Goal: Ask a question: Seek information or help from site administrators or community

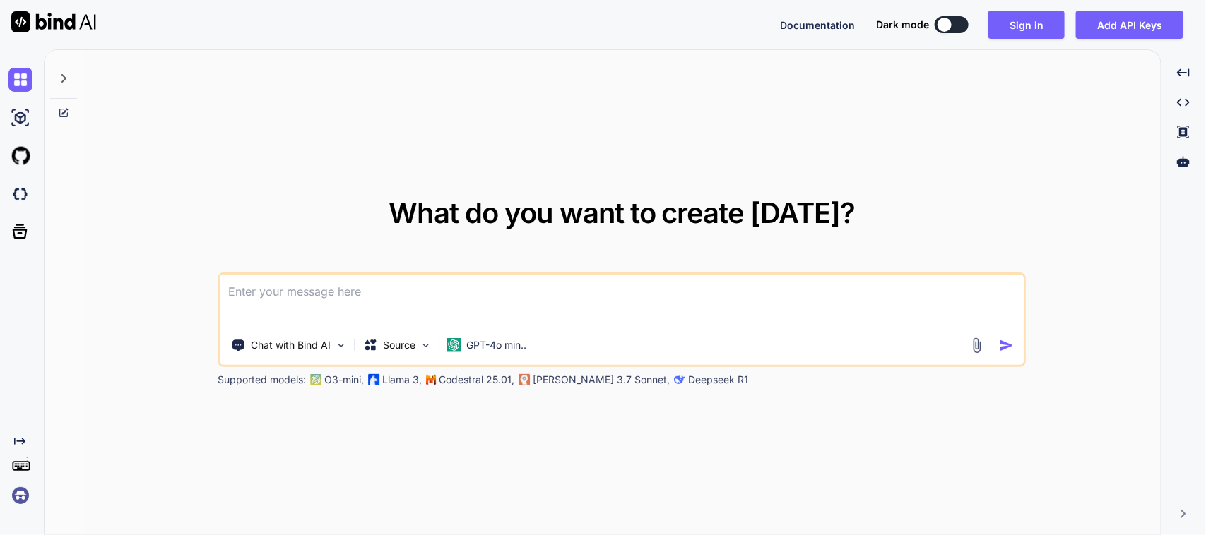
click at [378, 283] on textarea at bounding box center [621, 301] width 803 height 52
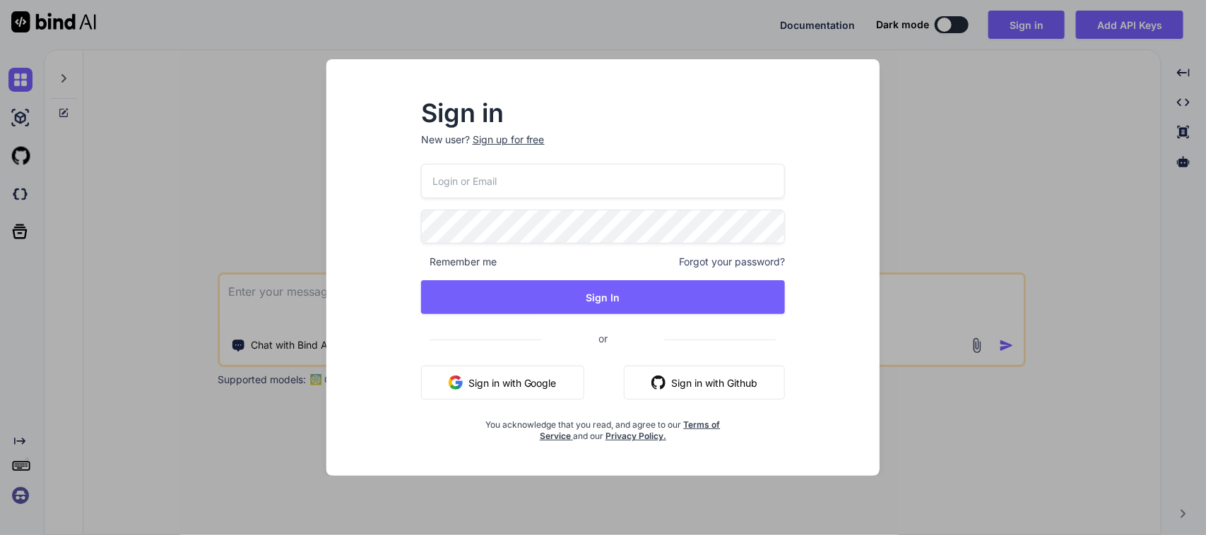
click at [565, 379] on button "Sign in with Google" at bounding box center [502, 383] width 163 height 34
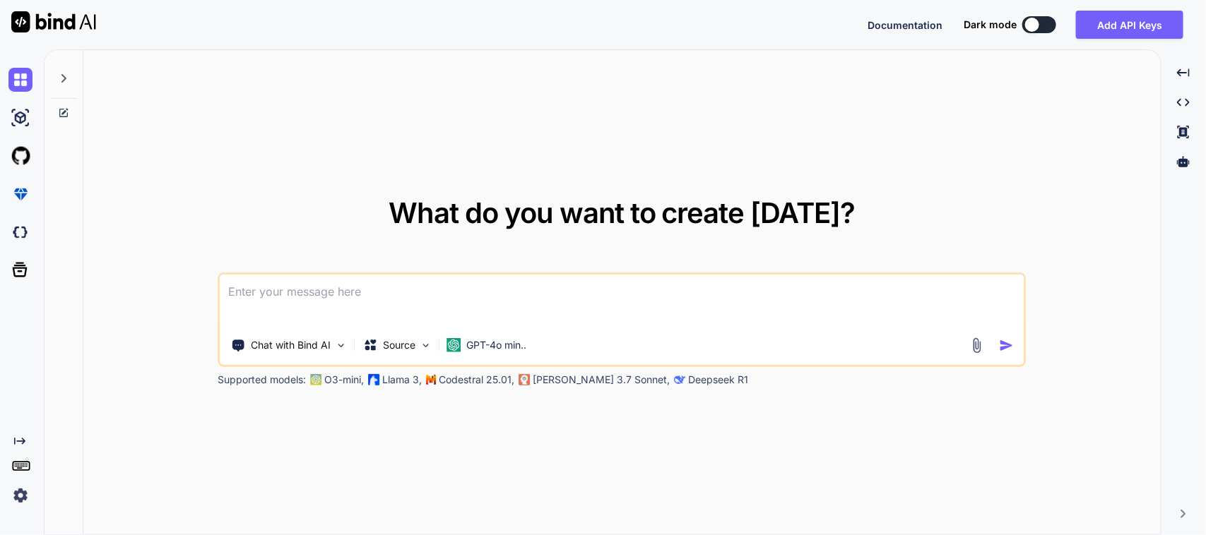
click at [518, 290] on textarea at bounding box center [621, 301] width 803 height 52
paste textarea "Null check operator used on a null value The relevant error-causing widget was:…"
type textarea "How to resolve this error in my flutter getx code => Null check operator used o…"
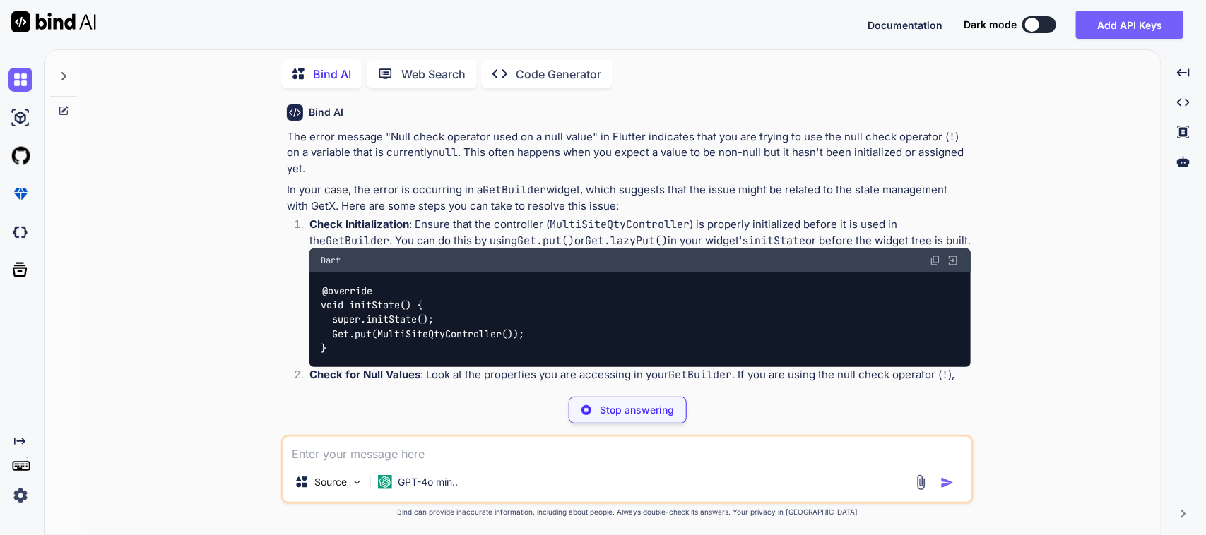
scroll to position [104, 0]
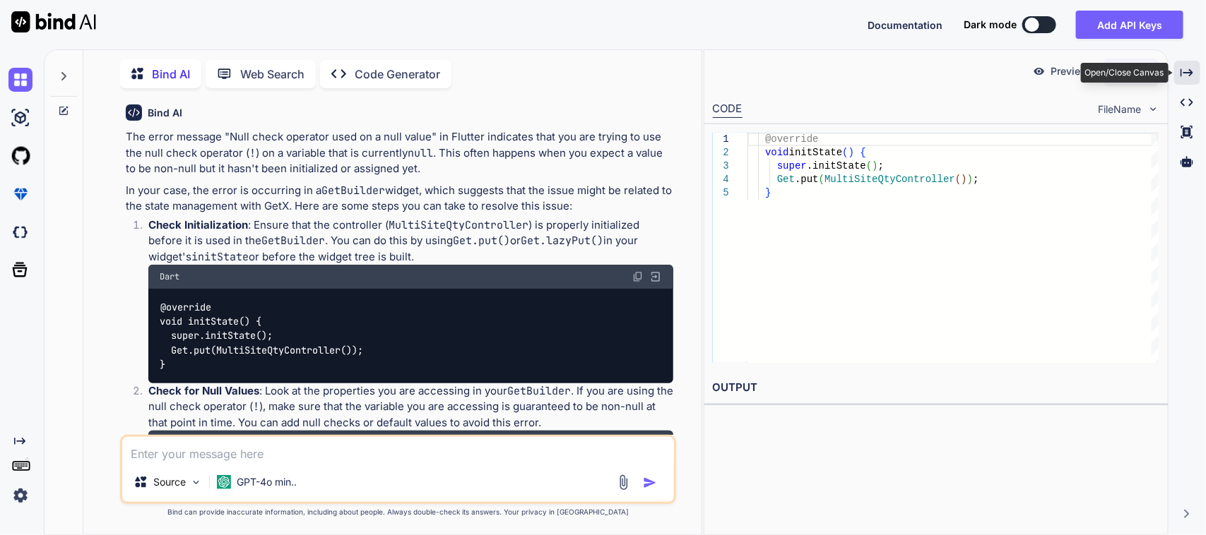
click at [1185, 78] on icon "Created with Pixso." at bounding box center [1186, 72] width 13 height 13
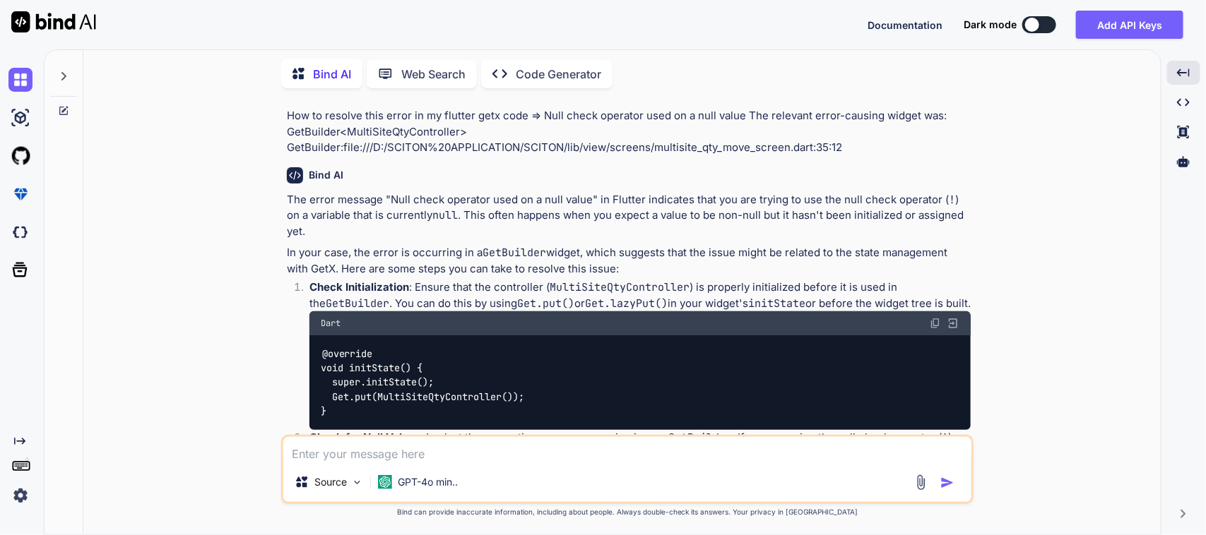
scroll to position [0, 0]
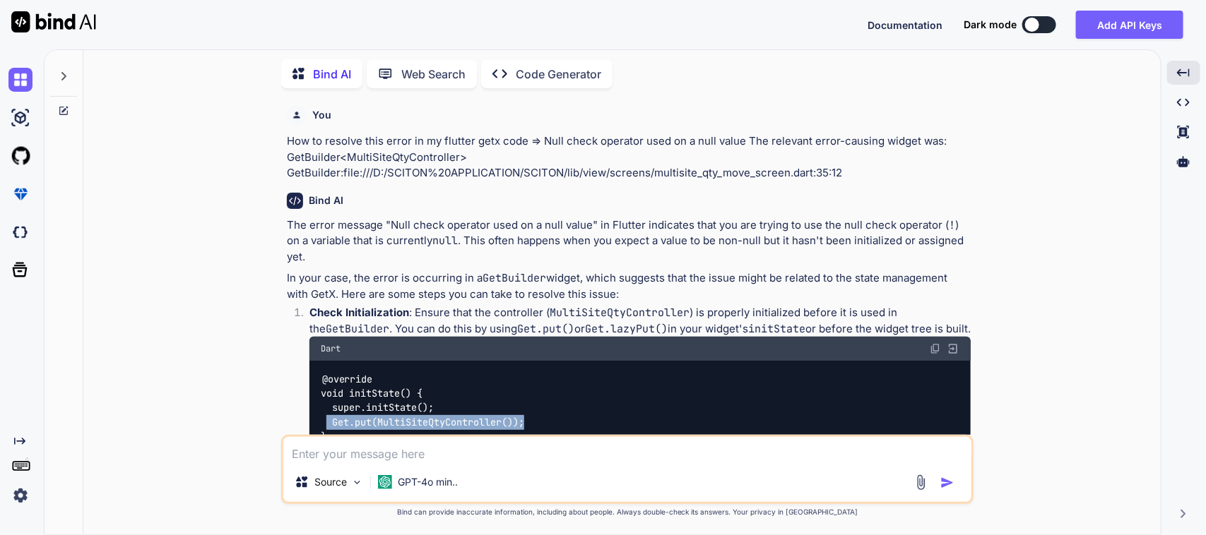
drag, startPoint x: 327, startPoint y: 403, endPoint x: 535, endPoint y: 411, distance: 207.8
click at [535, 411] on div "@override void initState() { super.initState(); Get.put(MultiSiteQtyController(…" at bounding box center [639, 408] width 661 height 95
copy code "Get.put(MultiSiteQtyController());"
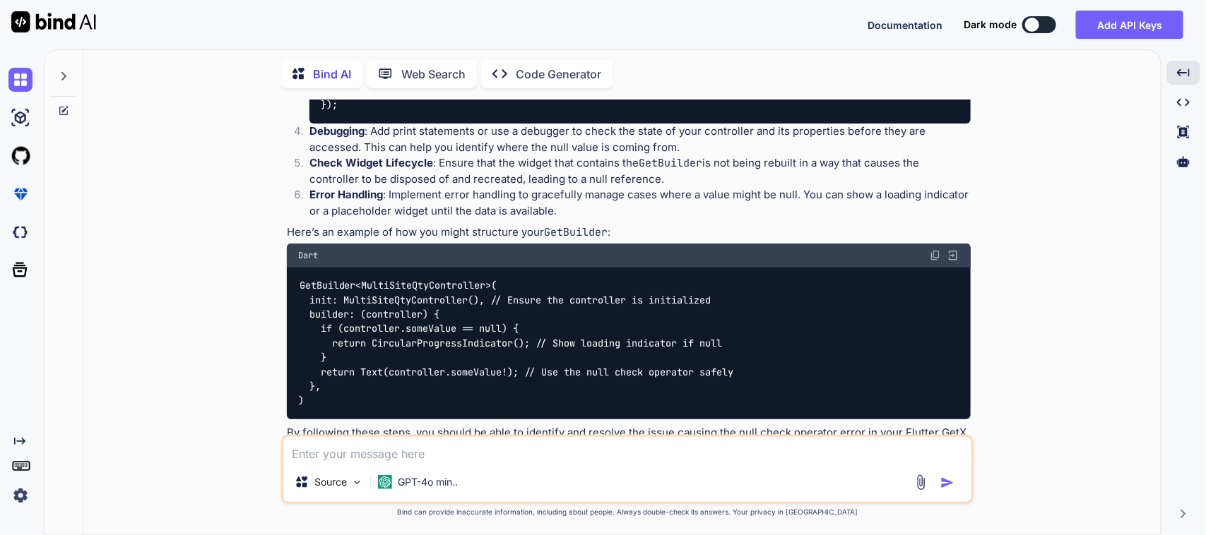
scroll to position [588, 0]
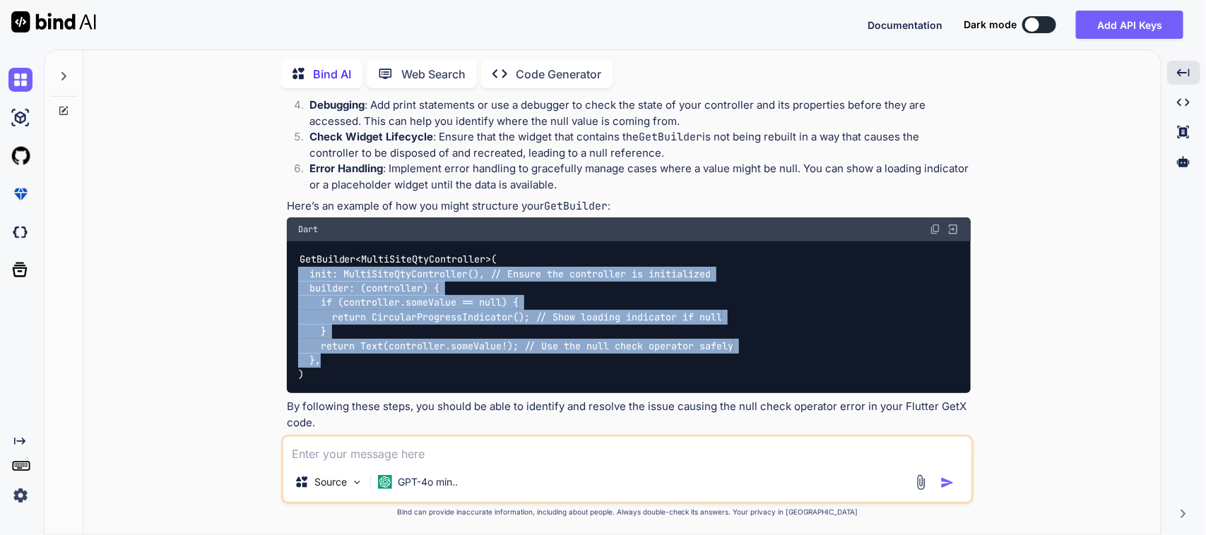
drag, startPoint x: 301, startPoint y: 251, endPoint x: 460, endPoint y: 338, distance: 181.4
click at [460, 338] on div "GetBuilder<MultiSiteQtyController>( init: MultiSiteQtyController(), // Ensure t…" at bounding box center [629, 318] width 684 height 153
copy code "init: MultiSiteQtyController(), // Ensure the controller is initialized builder…"
click at [388, 461] on textarea at bounding box center [627, 449] width 688 height 25
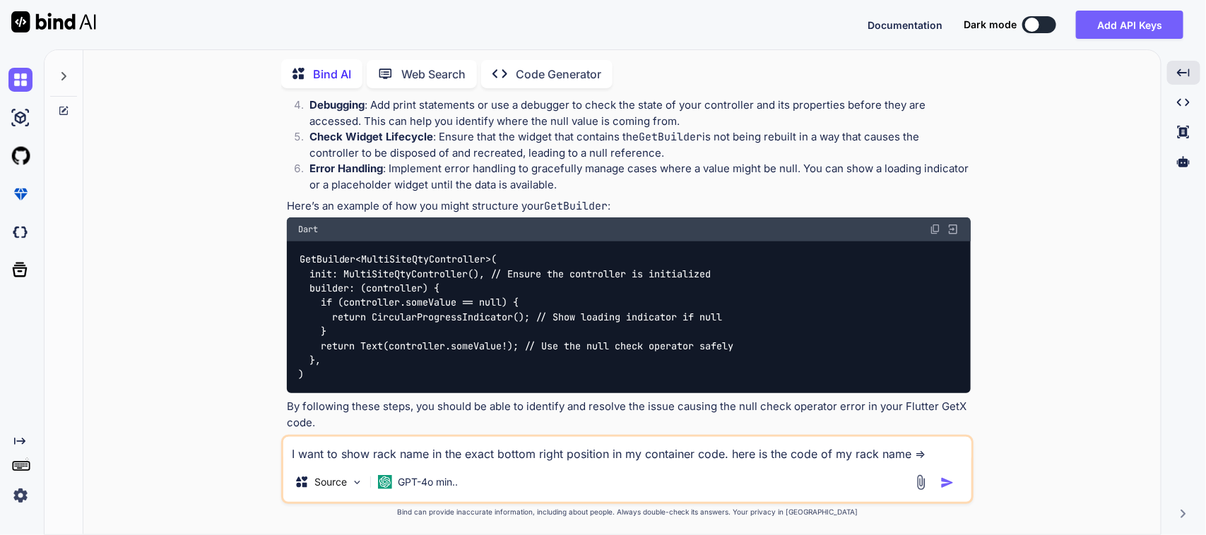
paste textarea "controller.rackName!.isEmpty || controller.rackName == "null" ? const SizedBox.…"
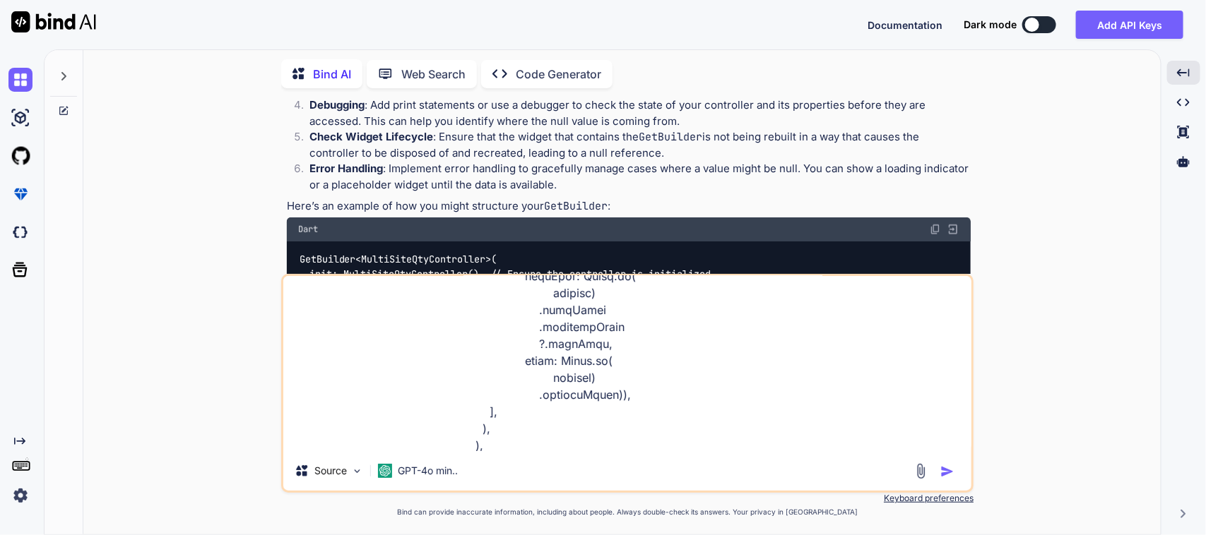
scroll to position [492, 0]
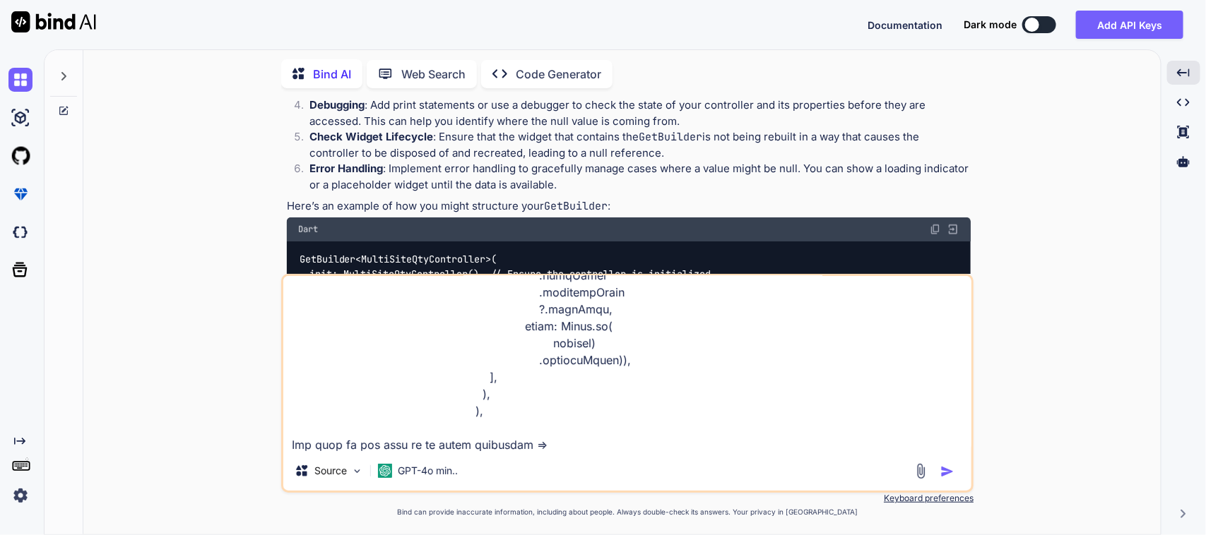
paste textarea "SizedBox( child: Container( decoration: BoxDecoration( boxShadow: [ BoxShadow( …"
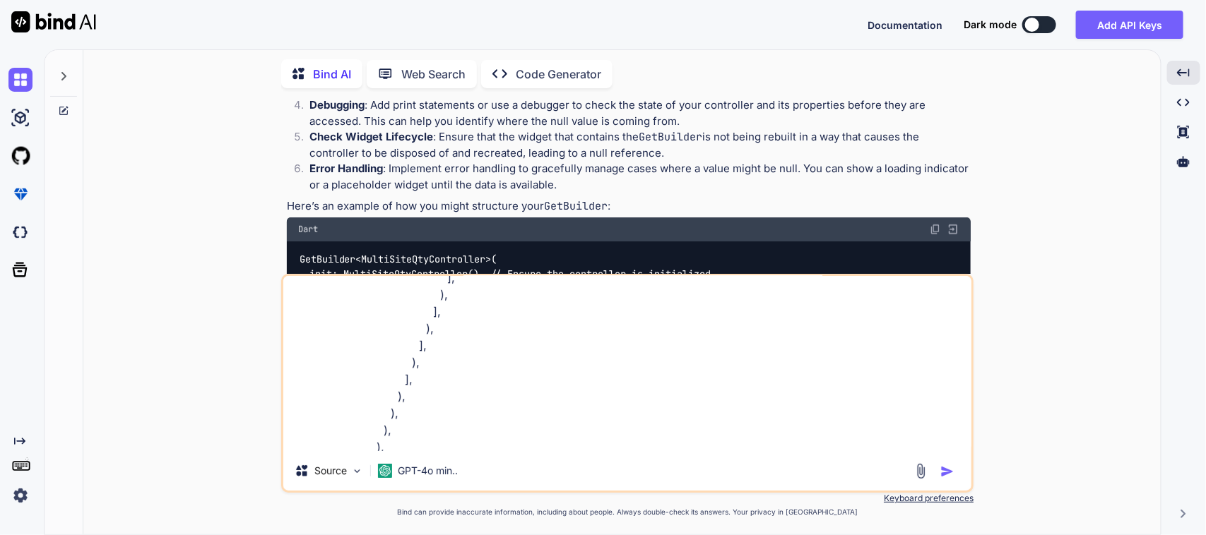
type textarea "I want to show rack name in the exact bottom right position in my container cod…"
click at [947, 478] on img "button" at bounding box center [947, 472] width 14 height 14
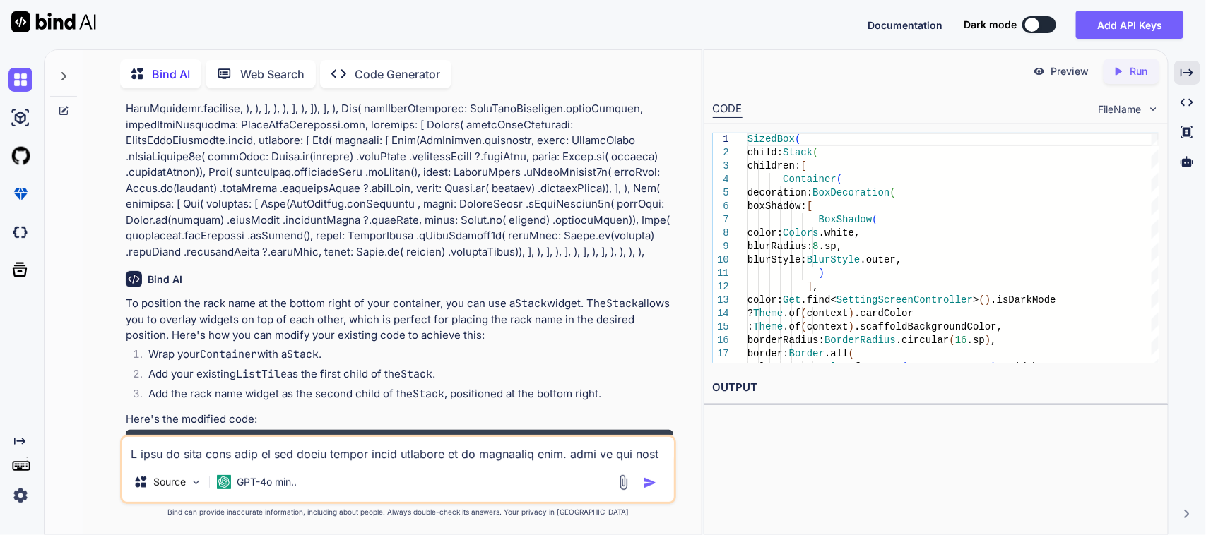
scroll to position [1533, 0]
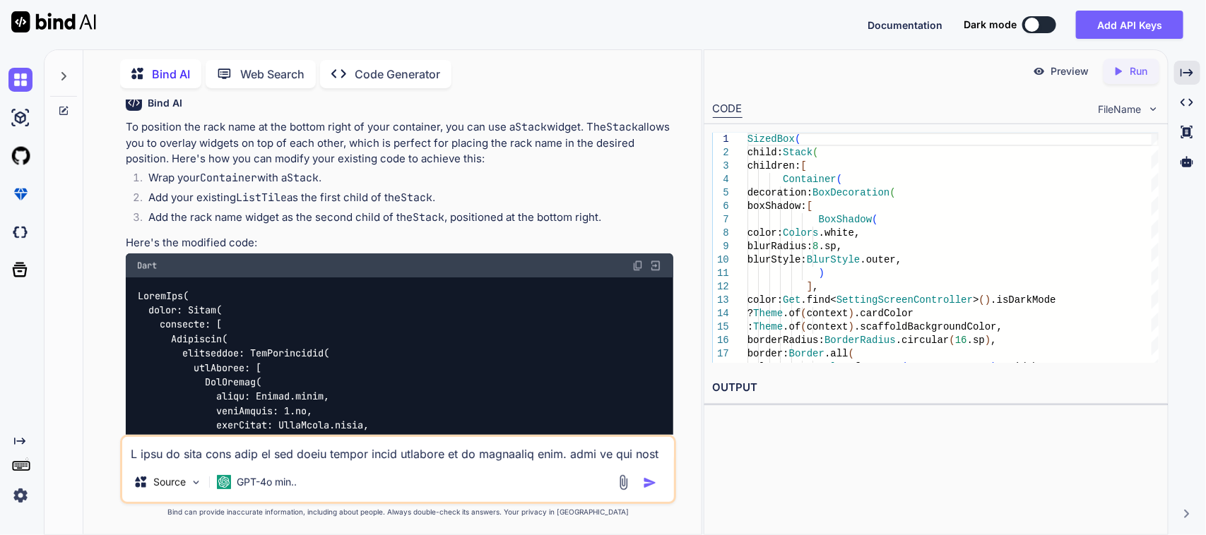
click at [636, 260] on img at bounding box center [637, 265] width 11 height 11
click at [290, 456] on textarea at bounding box center [398, 449] width 552 height 25
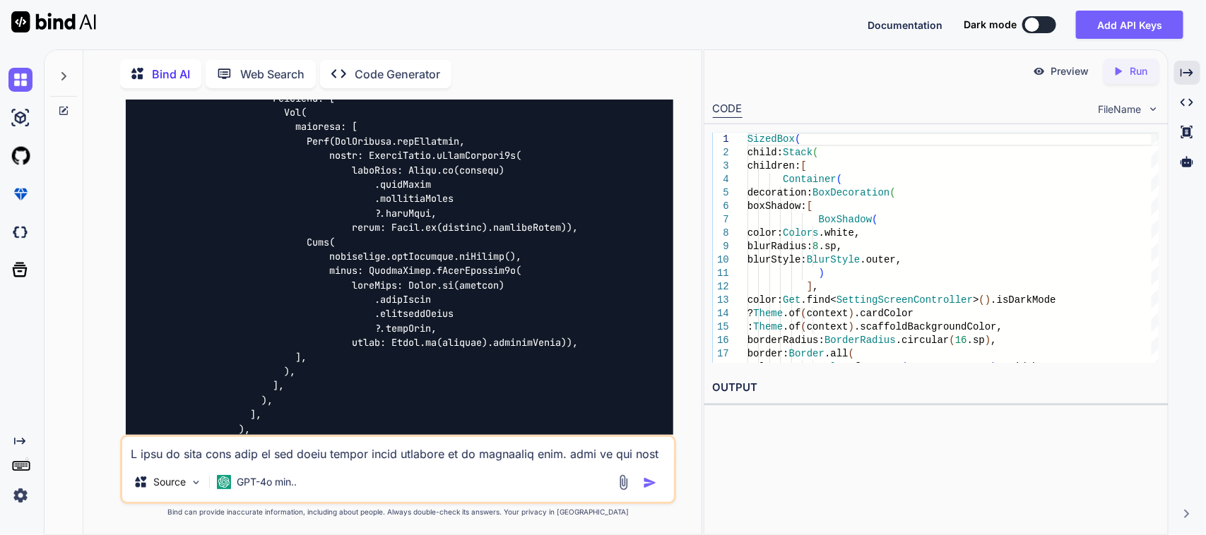
scroll to position [4100, 0]
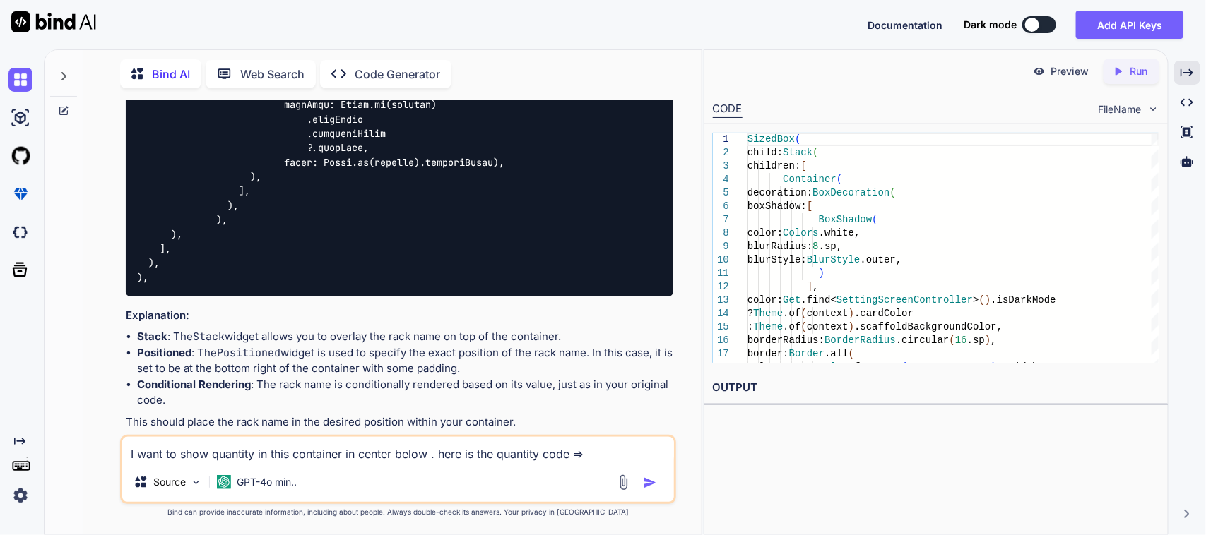
paste textarea "controller.qauatity!.isEmpty || controller.qauatity == "null" ? Text("Quantity:…"
type textarea "I want to show quantity in this container in center below . here is the quantit…"
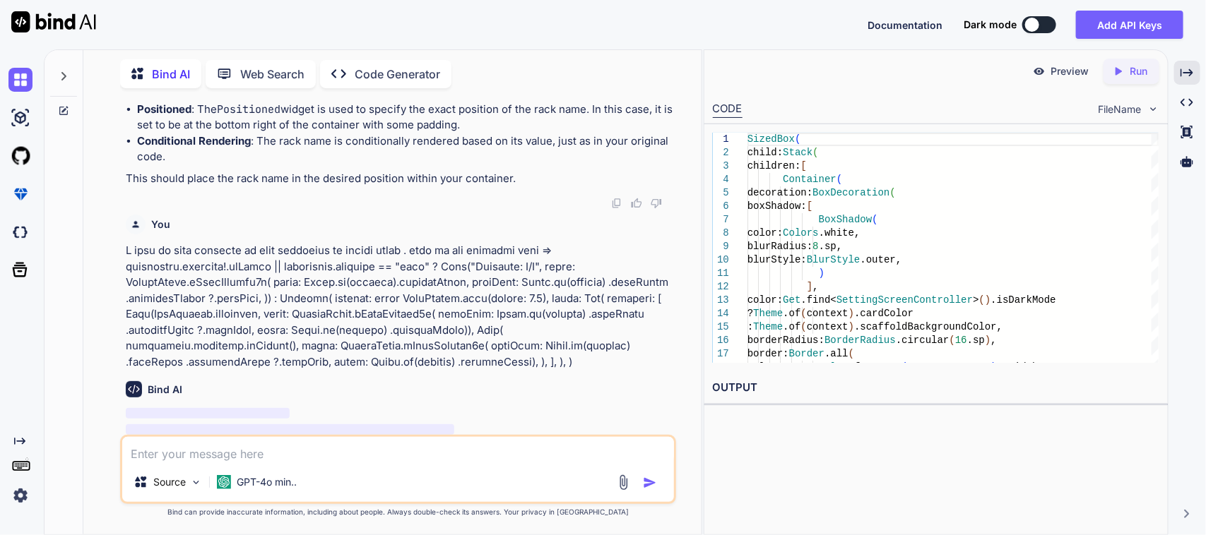
scroll to position [4360, 0]
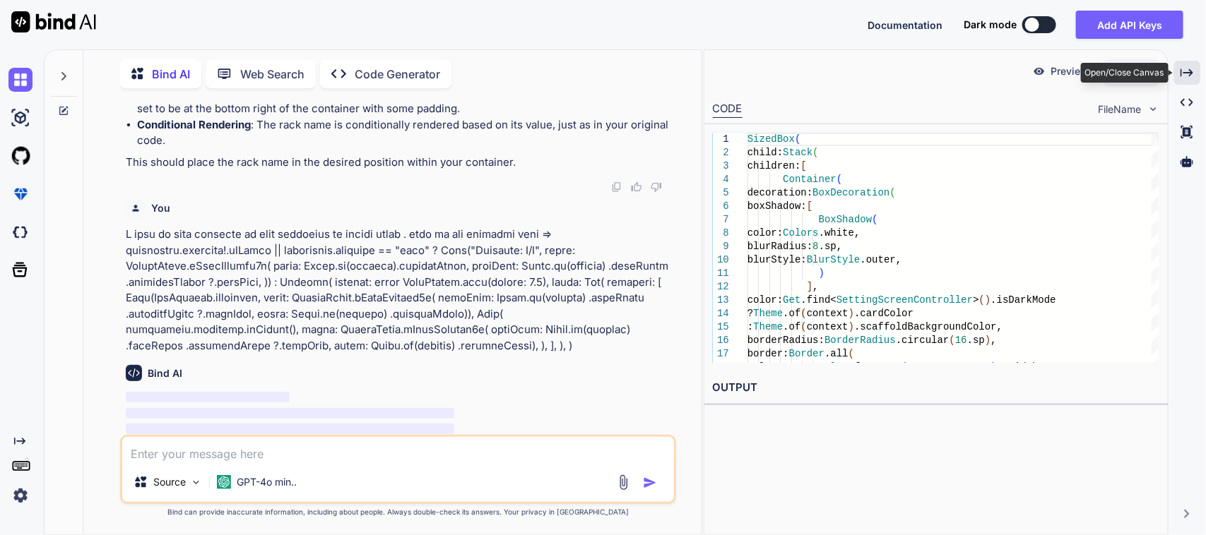
click at [1185, 75] on icon "Created with Pixso." at bounding box center [1186, 72] width 13 height 13
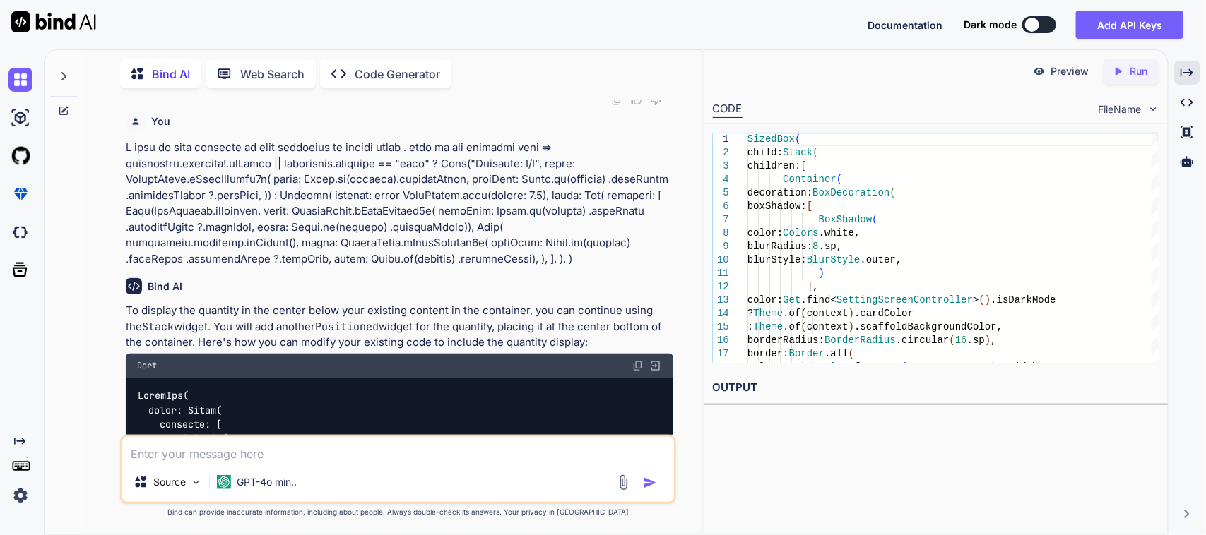
scroll to position [4443, 0]
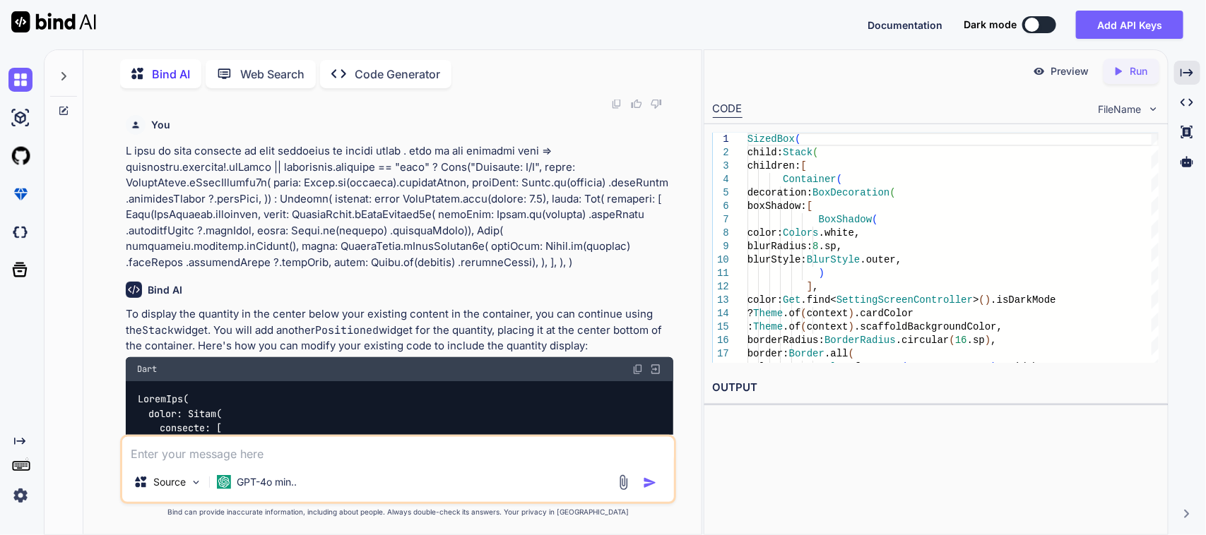
click at [636, 364] on img at bounding box center [637, 369] width 11 height 11
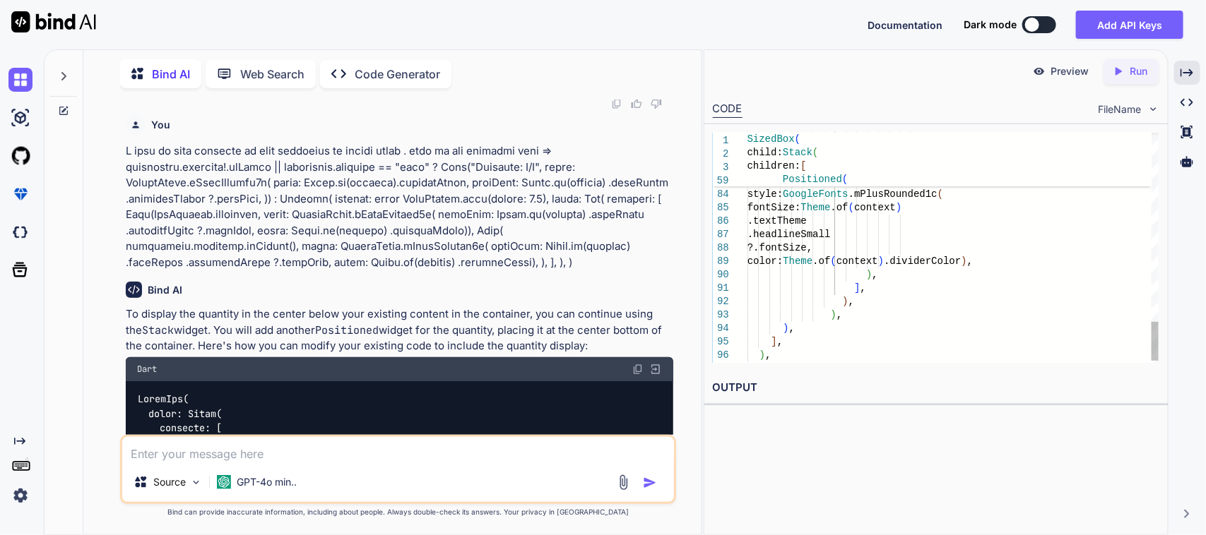
drag, startPoint x: 777, startPoint y: 278, endPoint x: 990, endPoint y: 295, distance: 214.0
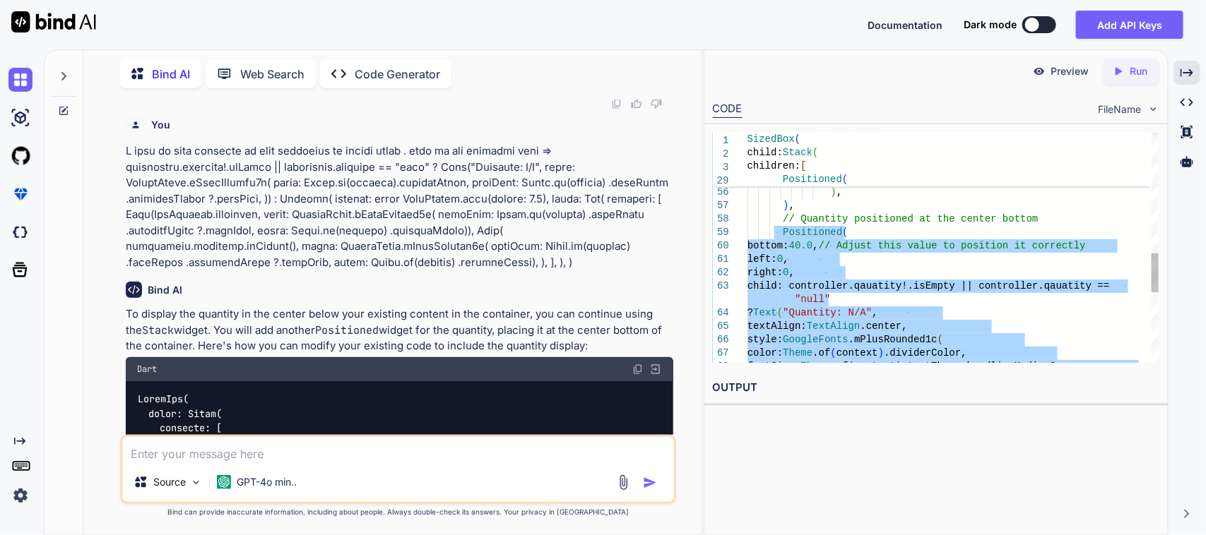
click at [860, 227] on div "right: 0 , // Quantity positioned at the center bottom Positioned ( bottom: 40.…" at bounding box center [952, 98] width 411 height 1355
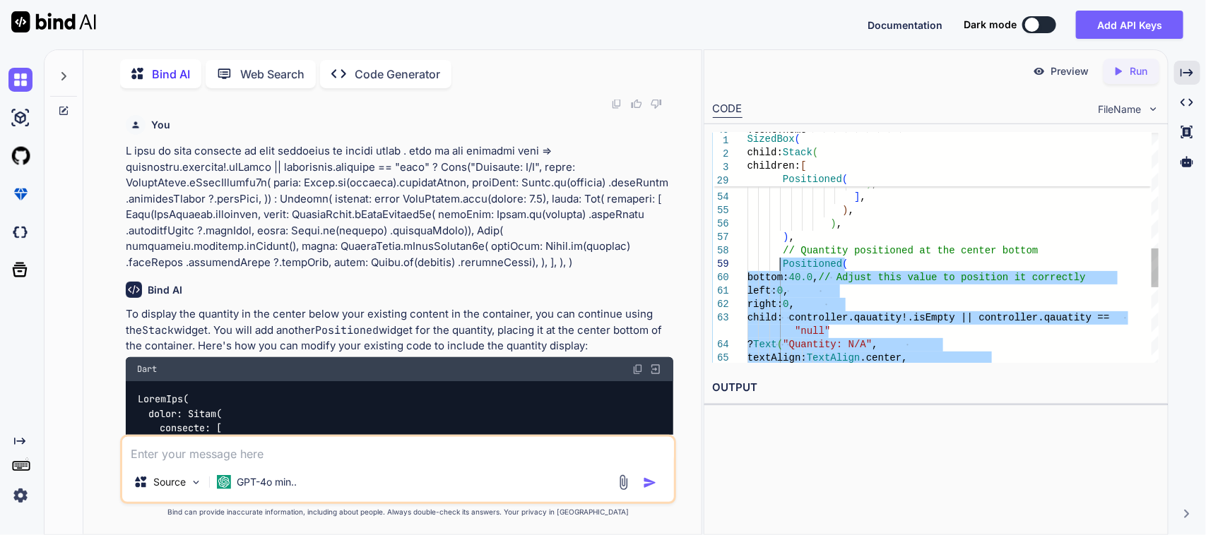
drag, startPoint x: 812, startPoint y: 315, endPoint x: 778, endPoint y: 267, distance: 59.2
type textarea "Positioned( bottom: 40.0, // Adjust this value to position it correctly left: 0…"
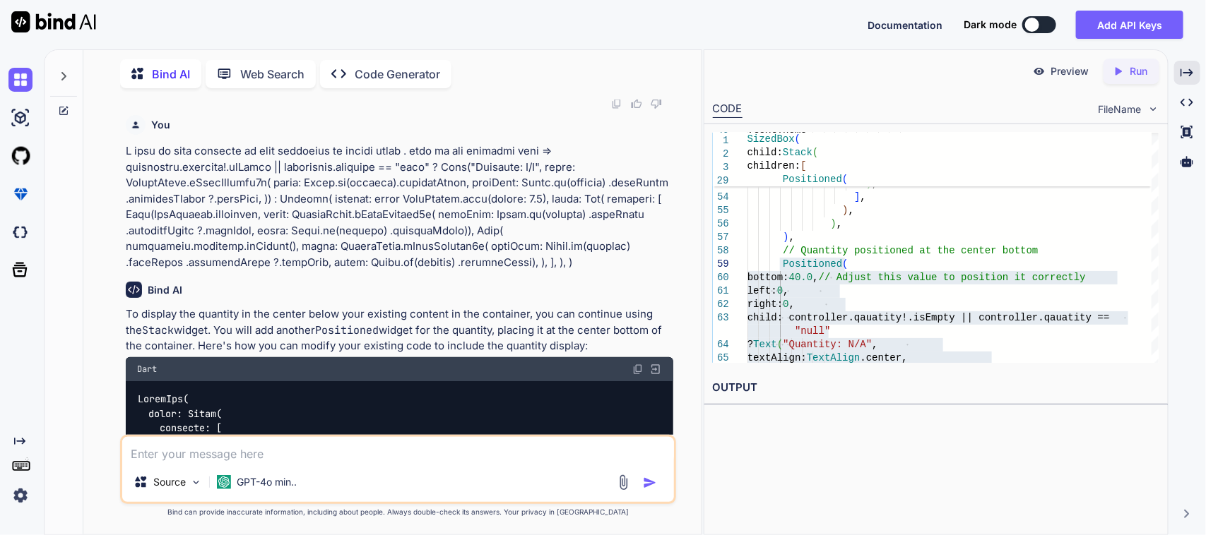
click at [206, 451] on textarea at bounding box center [398, 449] width 552 height 25
type textarea "P"
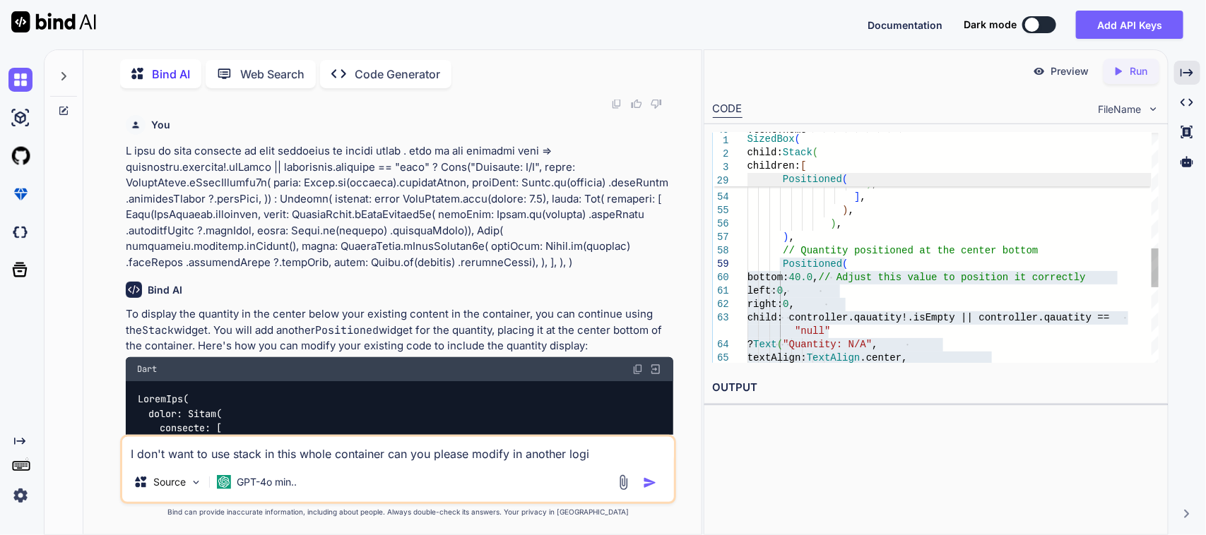
type textarea "I don't want to use stack in this whole container can you please modify in anot…"
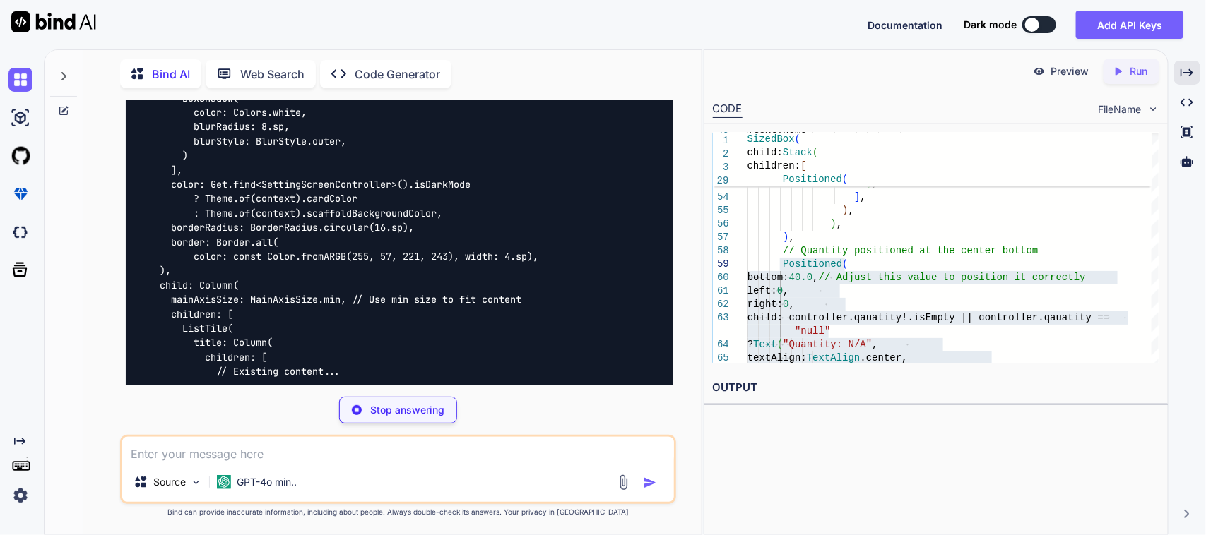
scroll to position [6601, 0]
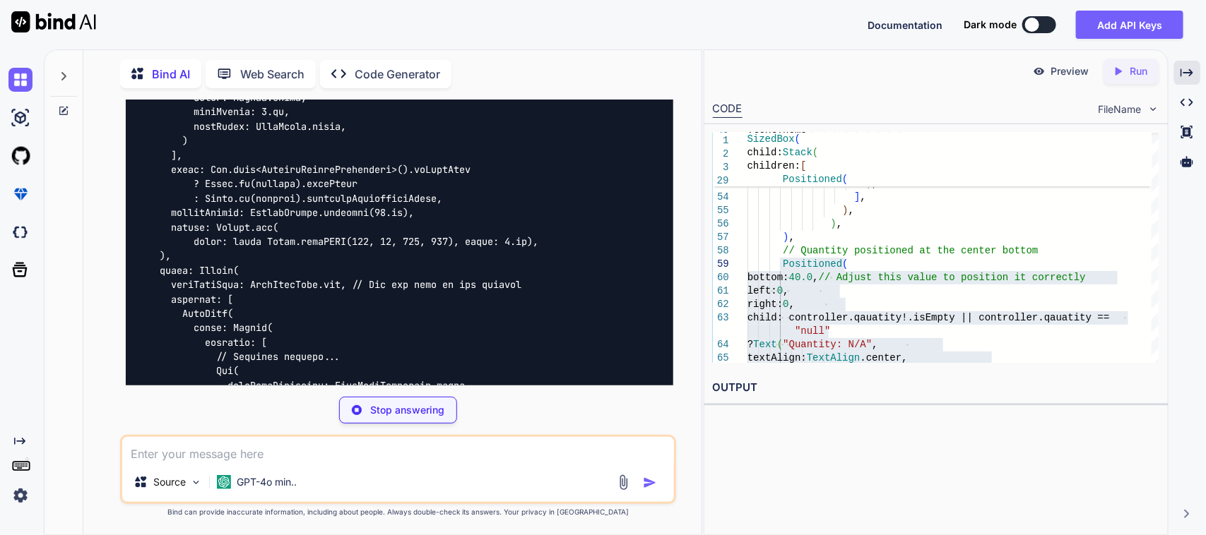
click at [1187, 69] on icon "Created with Pixso." at bounding box center [1186, 72] width 13 height 13
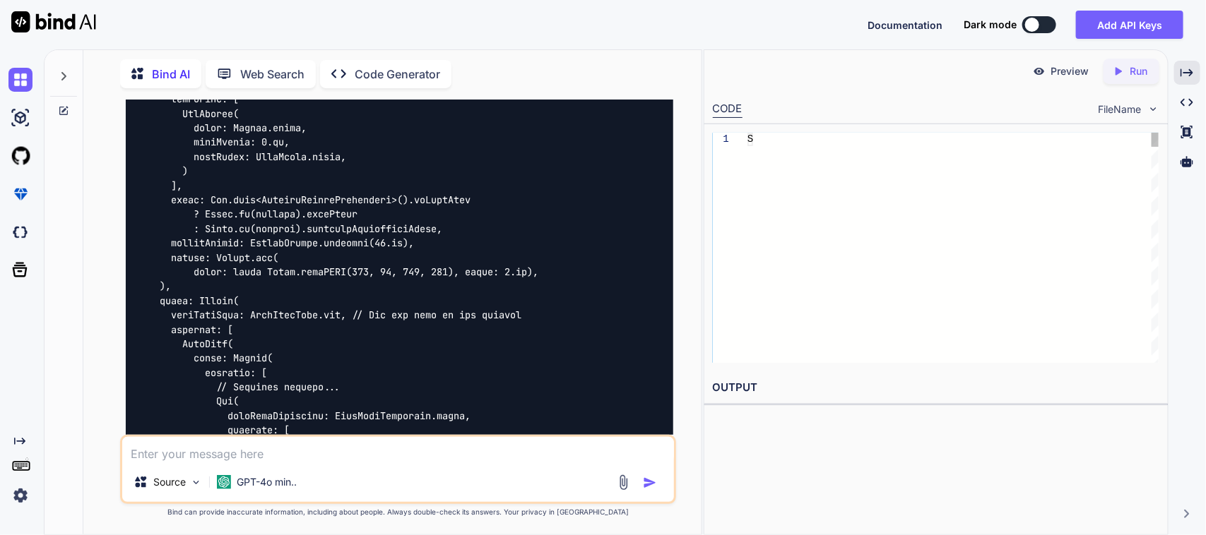
scroll to position [6263, 0]
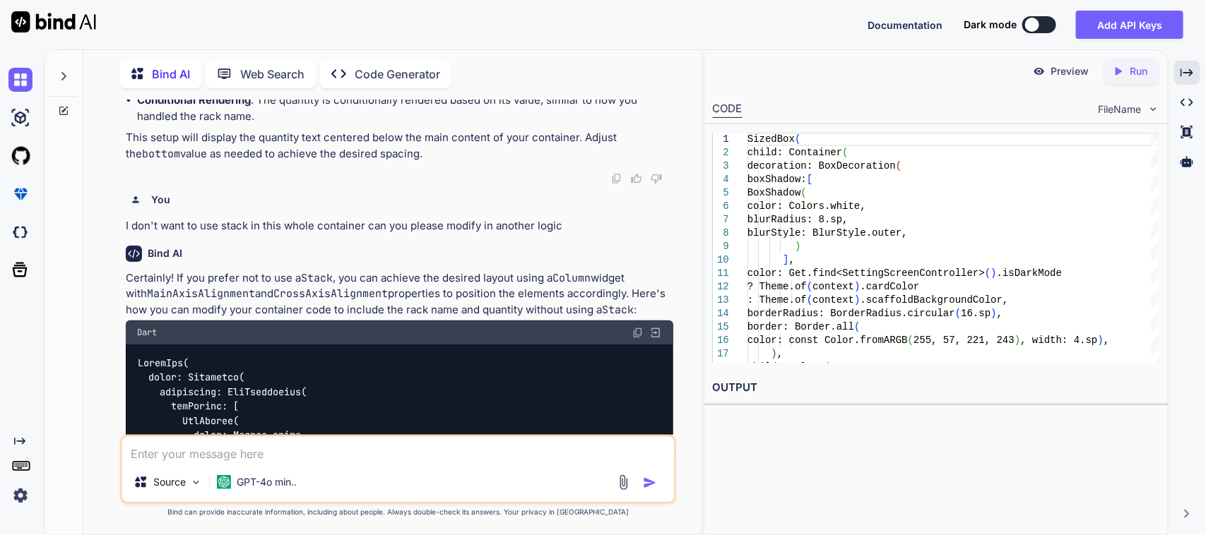
click at [636, 330] on img at bounding box center [637, 332] width 11 height 11
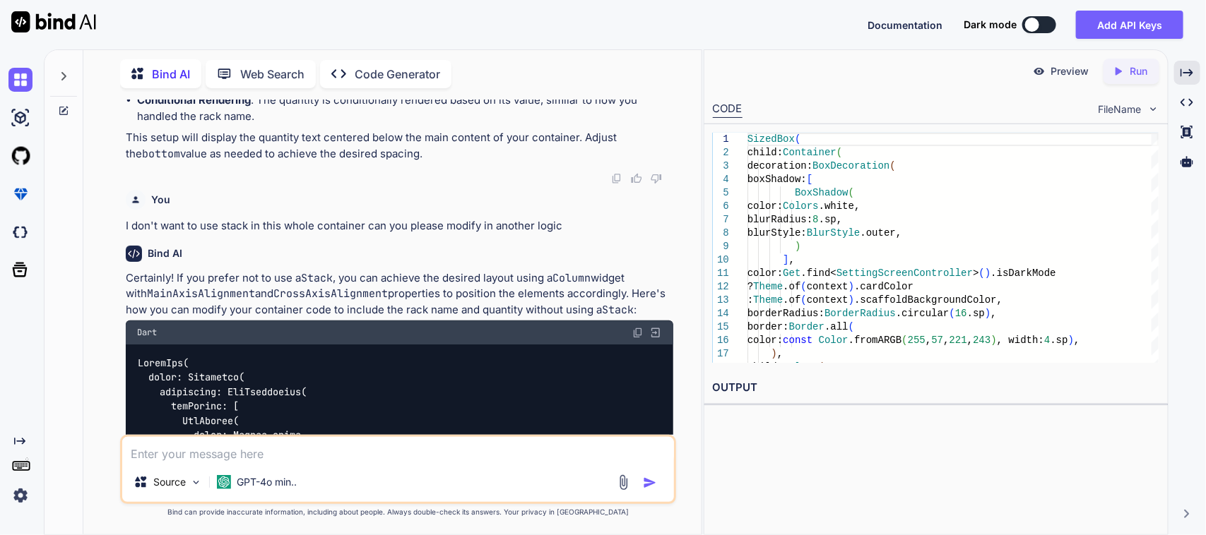
click at [276, 454] on textarea at bounding box center [398, 449] width 552 height 25
drag, startPoint x: 270, startPoint y: 450, endPoint x: 304, endPoint y: 443, distance: 35.3
click at [272, 450] on textarea at bounding box center [398, 449] width 552 height 25
type textarea "I want to show rack in the parallel right of the CSI location"
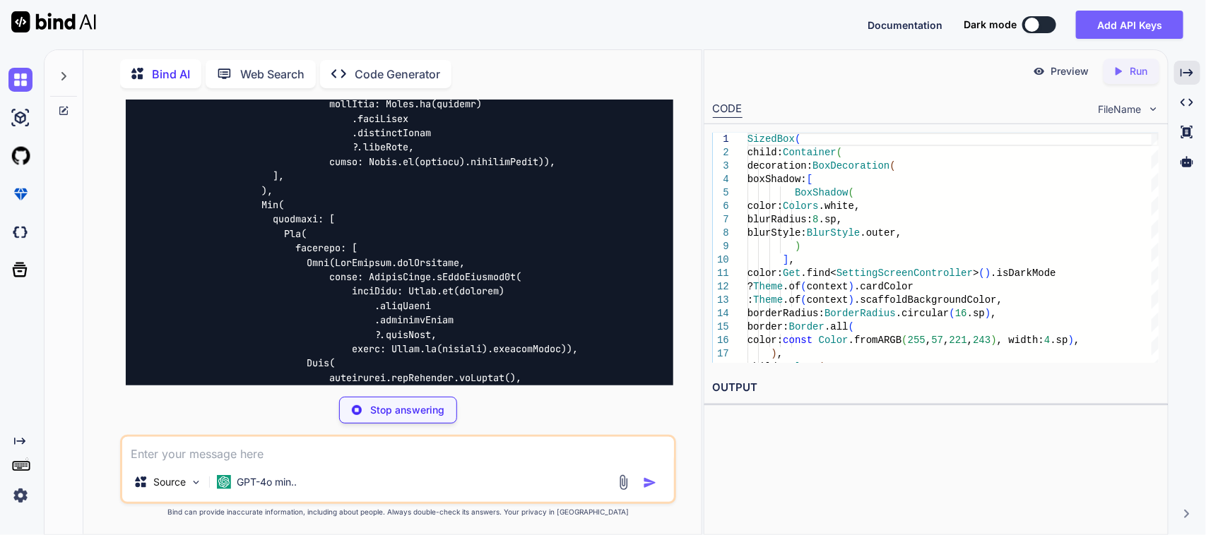
scroll to position [10586, 0]
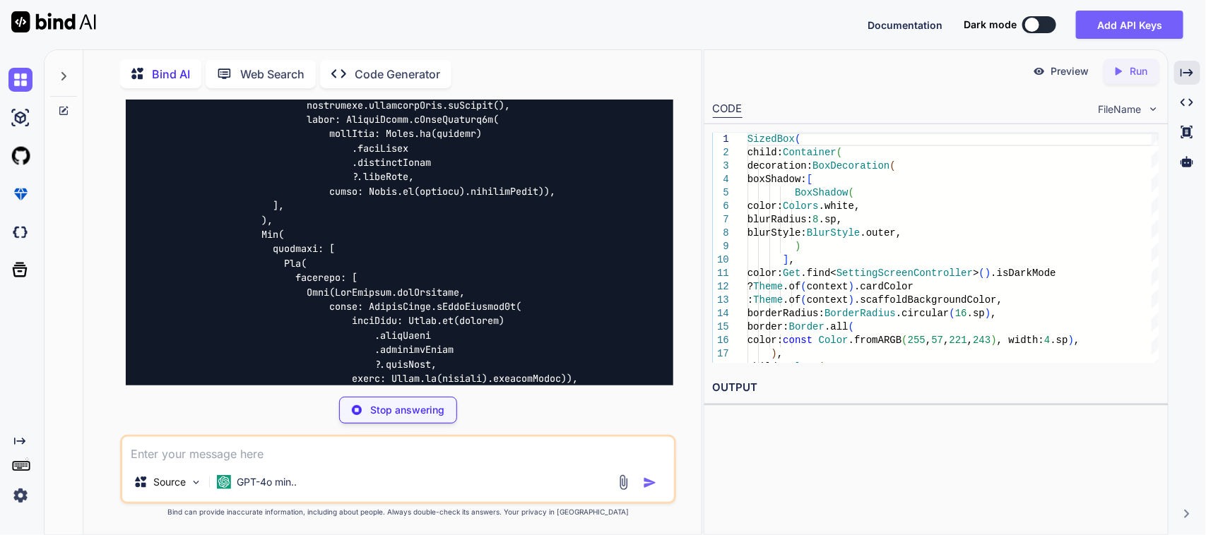
drag, startPoint x: 256, startPoint y: 231, endPoint x: 320, endPoint y: 239, distance: 64.0
click at [320, 239] on div at bounding box center [400, 371] width 548 height 1751
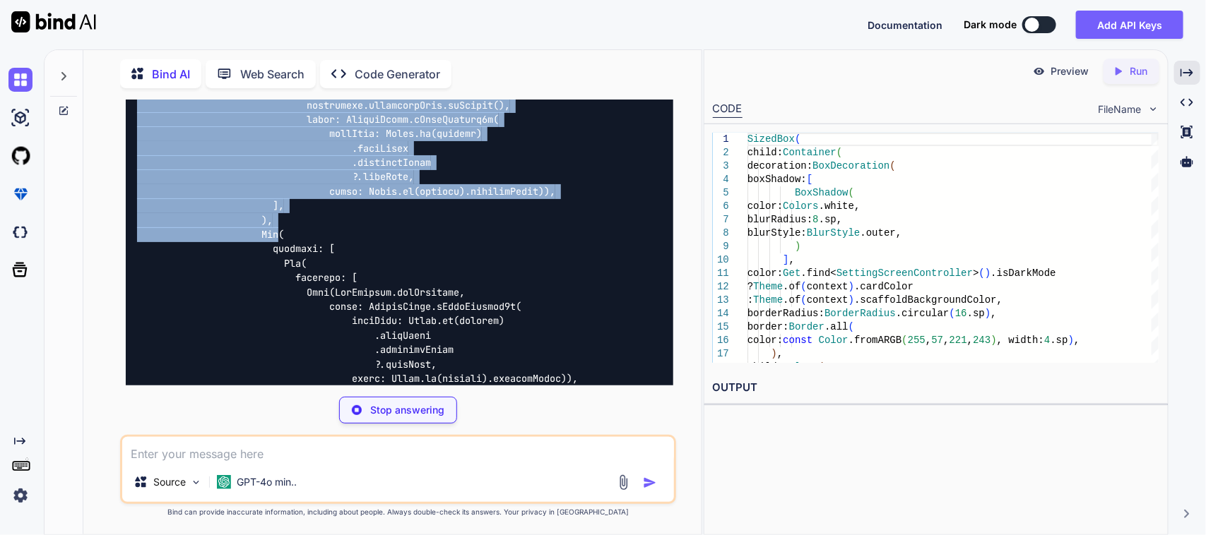
drag, startPoint x: 262, startPoint y: 230, endPoint x: 280, endPoint y: 234, distance: 18.3
click at [280, 234] on code at bounding box center [383, 523] width 492 height 2031
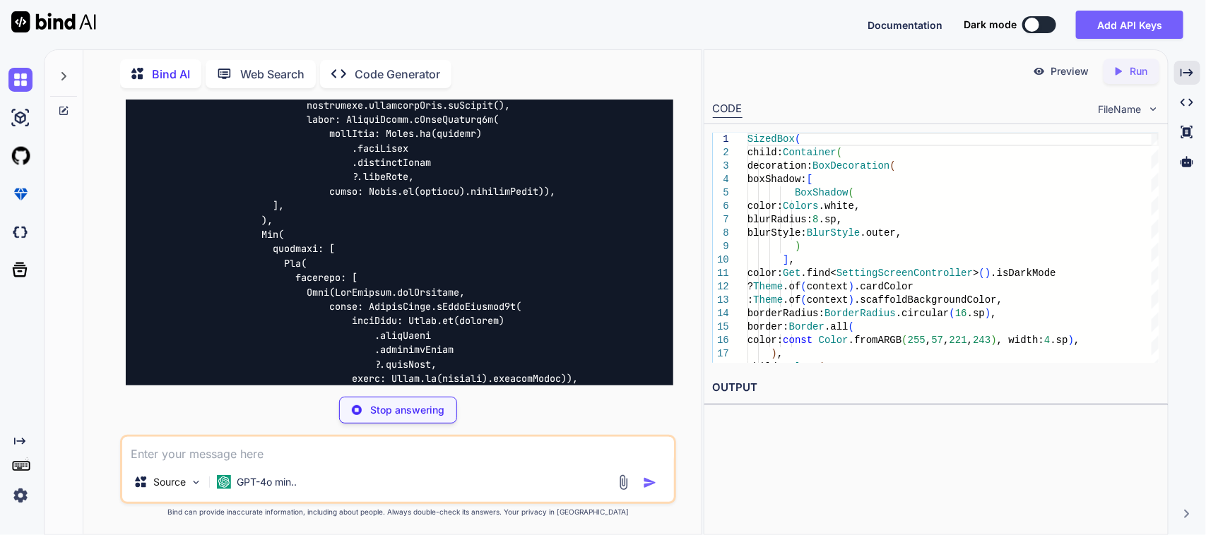
click at [320, 234] on div at bounding box center [400, 522] width 548 height 2053
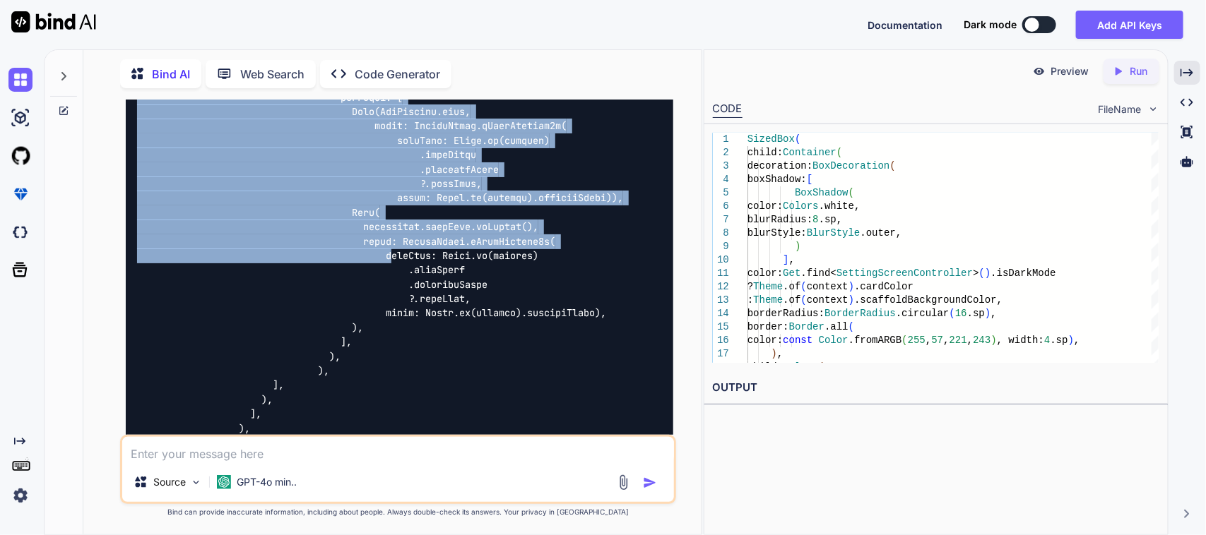
scroll to position [11115, 0]
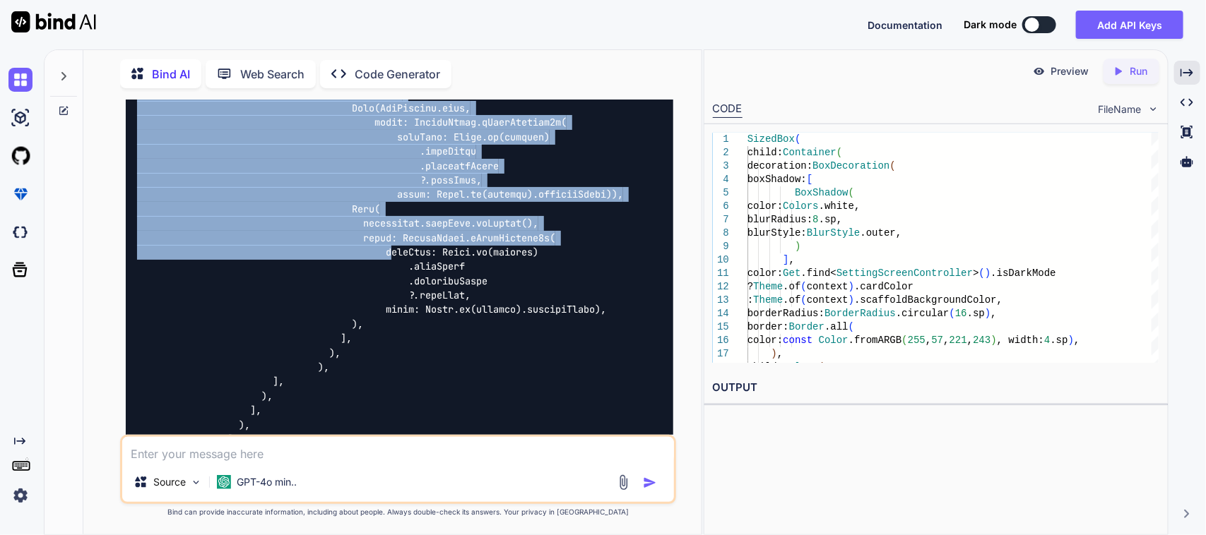
drag, startPoint x: 262, startPoint y: 234, endPoint x: 396, endPoint y: 254, distance: 135.7
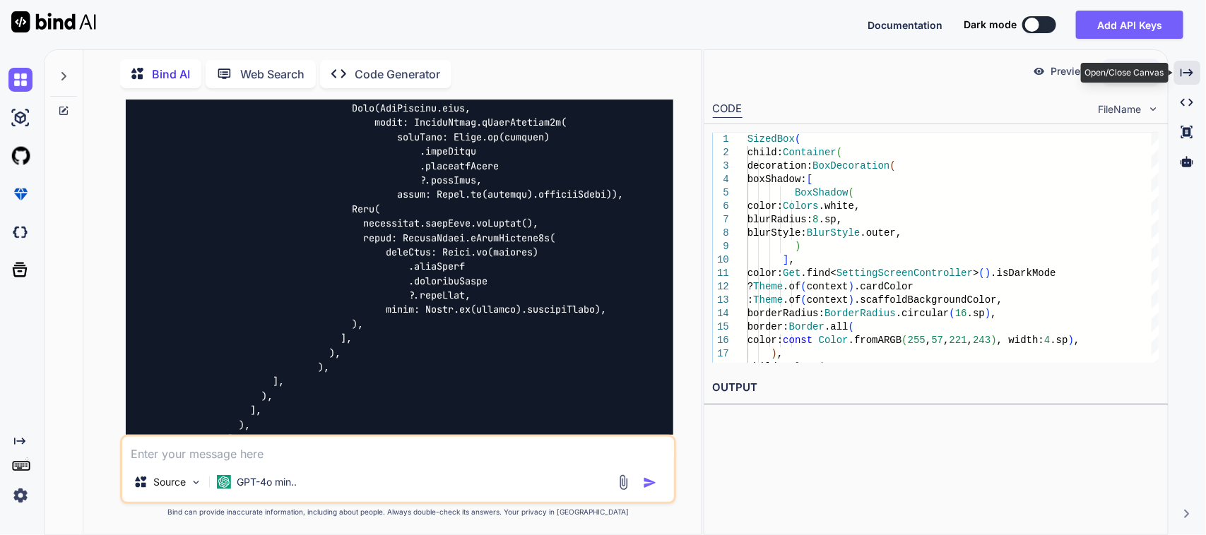
click at [1179, 64] on div "Created with Pixso." at bounding box center [1187, 73] width 26 height 24
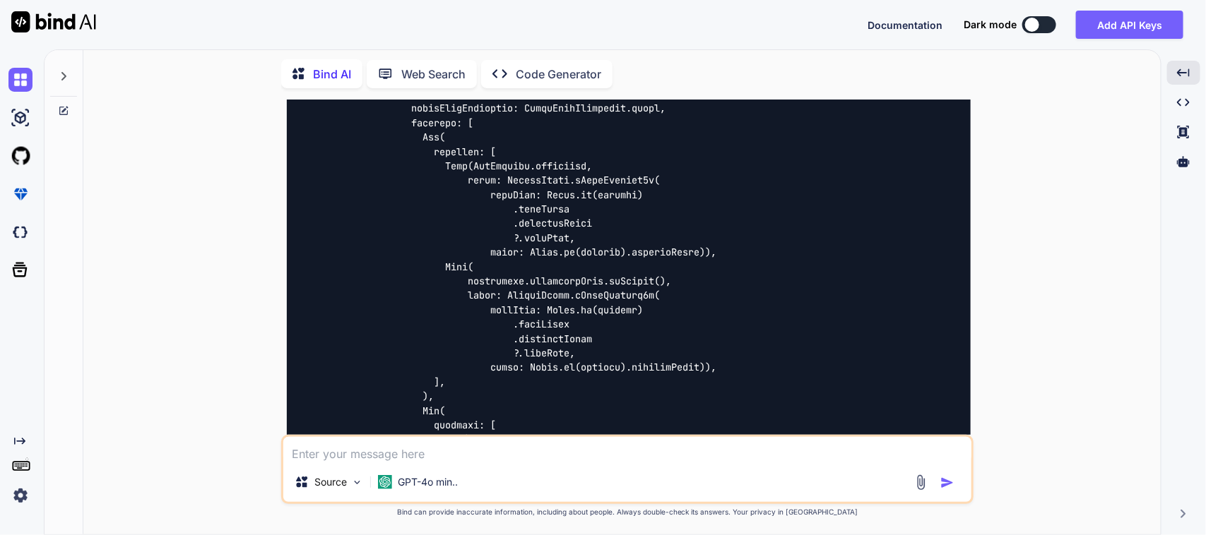
scroll to position [9641, 0]
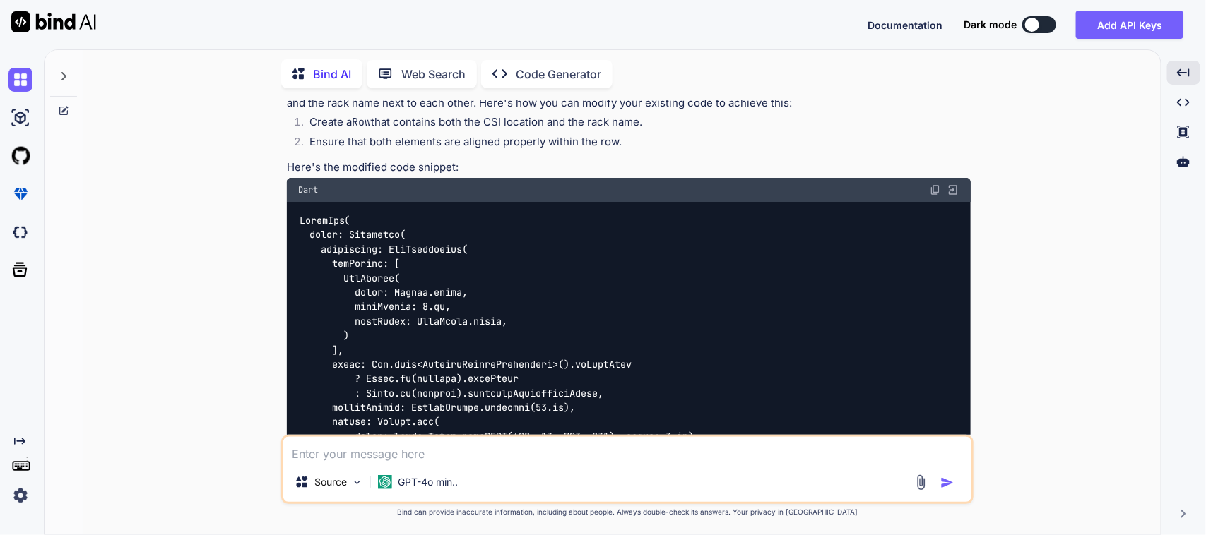
click at [953, 184] on img at bounding box center [952, 190] width 13 height 13
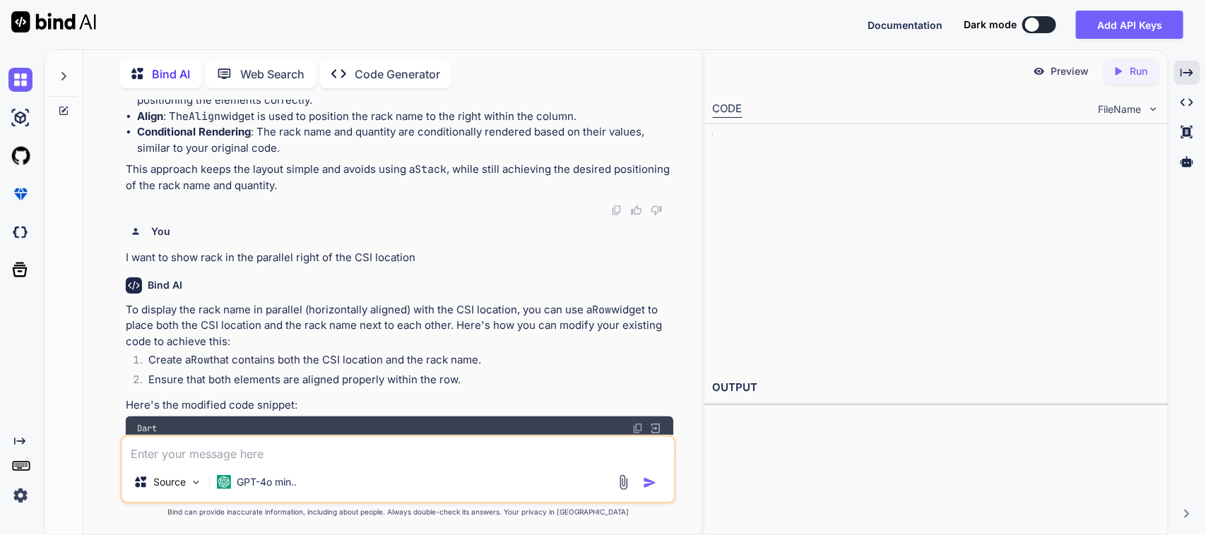
scroll to position [9896, 0]
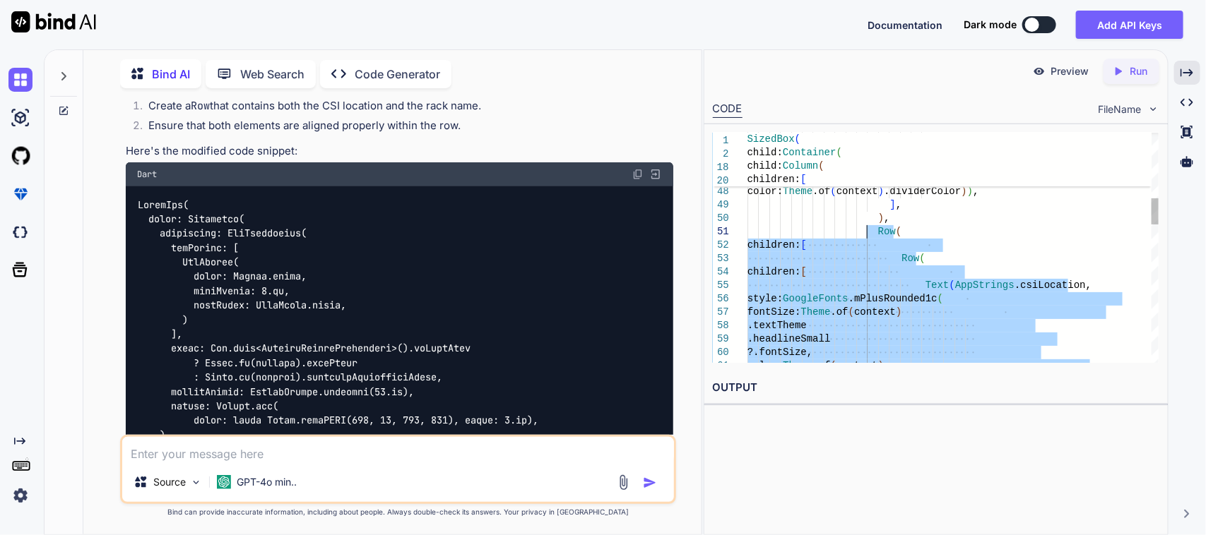
drag, startPoint x: 908, startPoint y: 314, endPoint x: 866, endPoint y: 235, distance: 89.4
type textarea "Row( children: [ Row( children: [ Text(AppStrings.csiLocation, style: GoogleFon…"
click at [249, 453] on textarea at bounding box center [398, 449] width 552 height 25
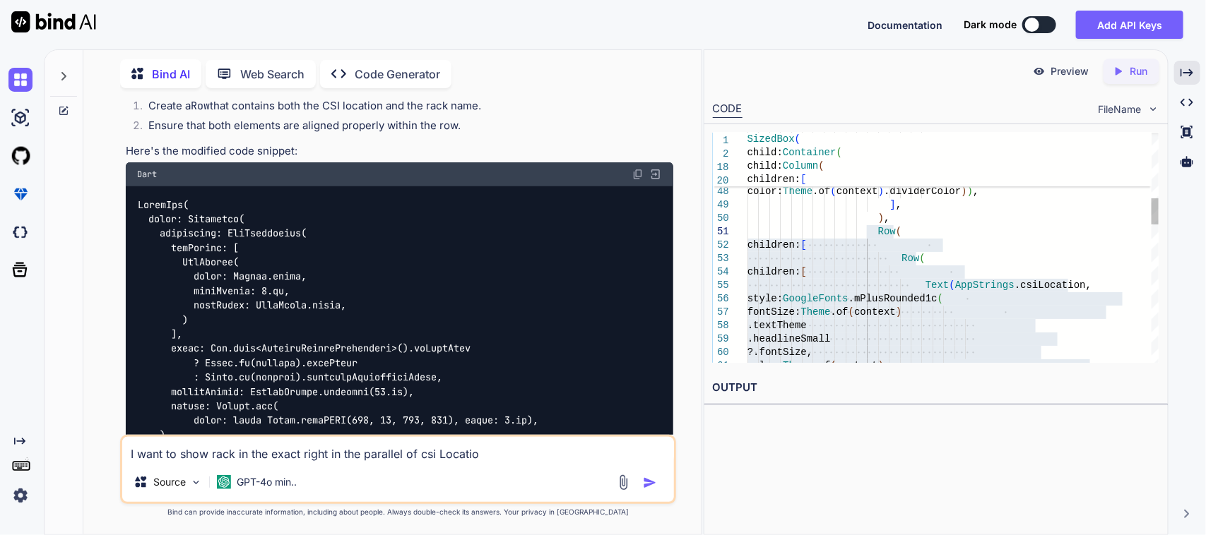
type textarea "I want to show rack in the exact right in the parallel of csi Location"
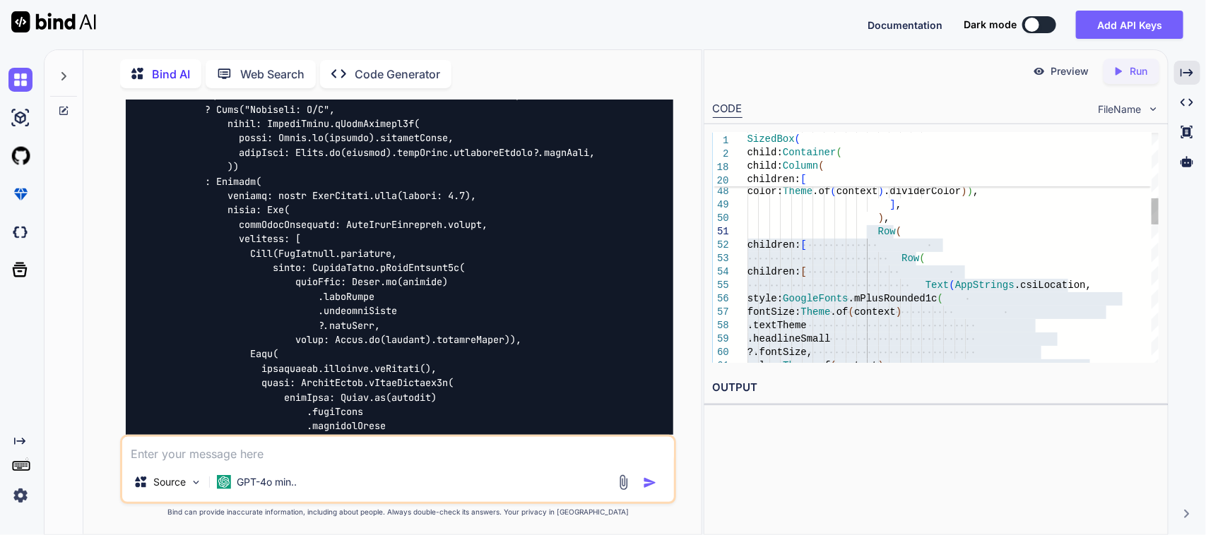
scroll to position [12036, 0]
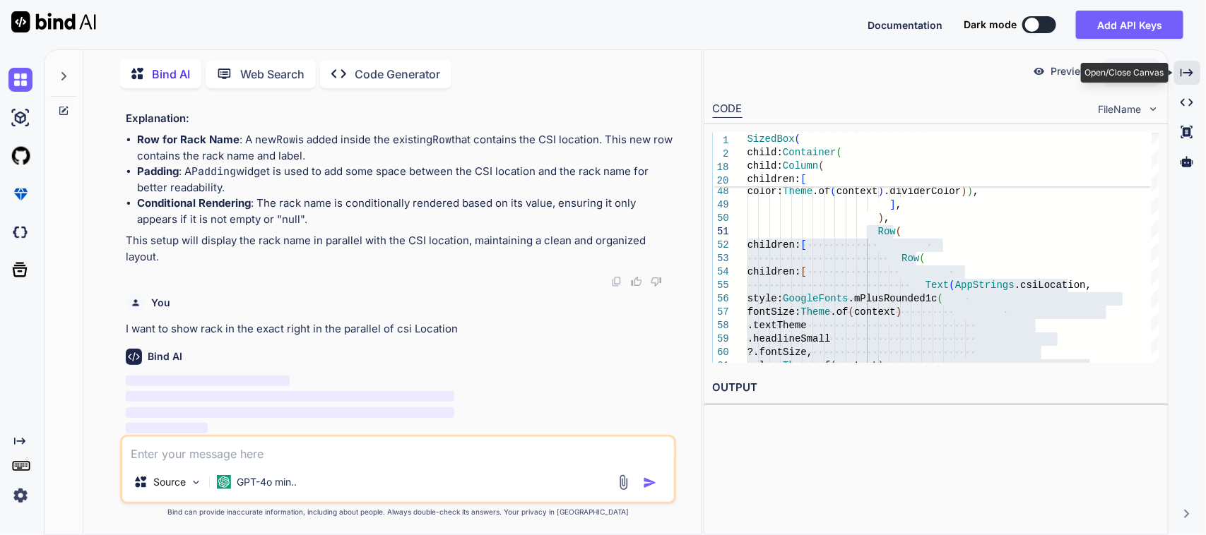
click at [1184, 61] on div "Created with Pixso." at bounding box center [1187, 73] width 26 height 24
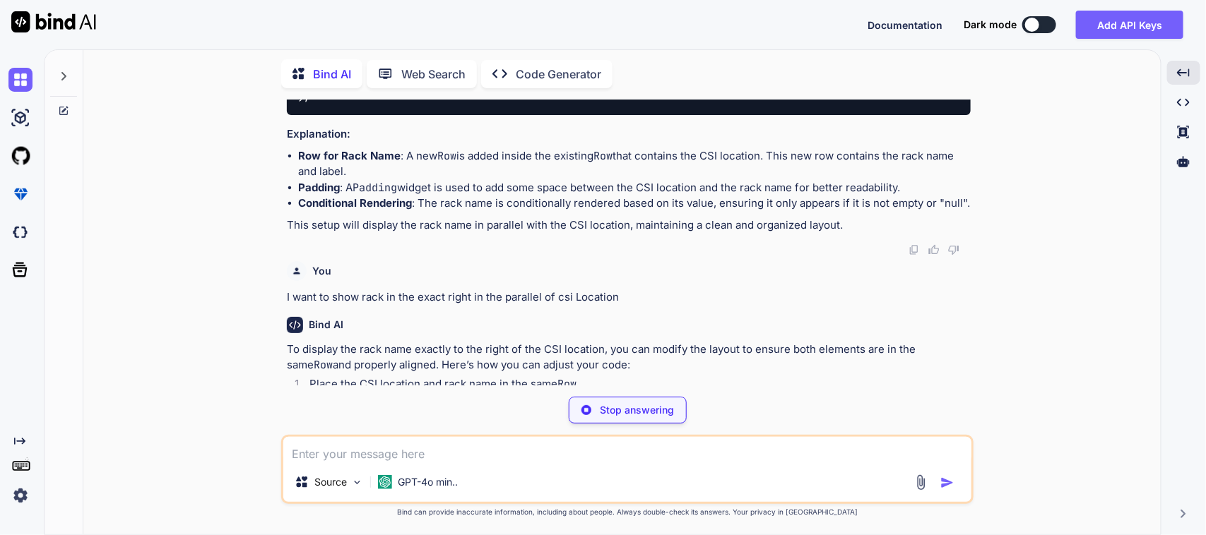
scroll to position [11820, 0]
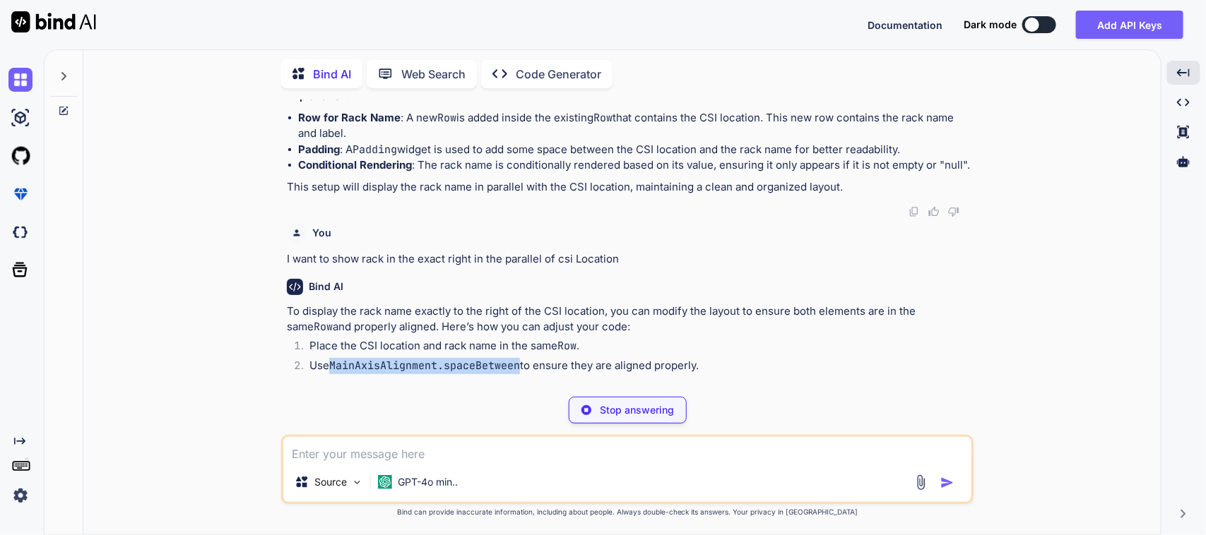
drag, startPoint x: 330, startPoint y: 346, endPoint x: 521, endPoint y: 350, distance: 191.4
click at [521, 358] on li "Use MainAxisAlignment.spaceBetween to ensure they are aligned properly." at bounding box center [634, 368] width 672 height 20
copy li "MainAxisAlignment.spaceBetween"
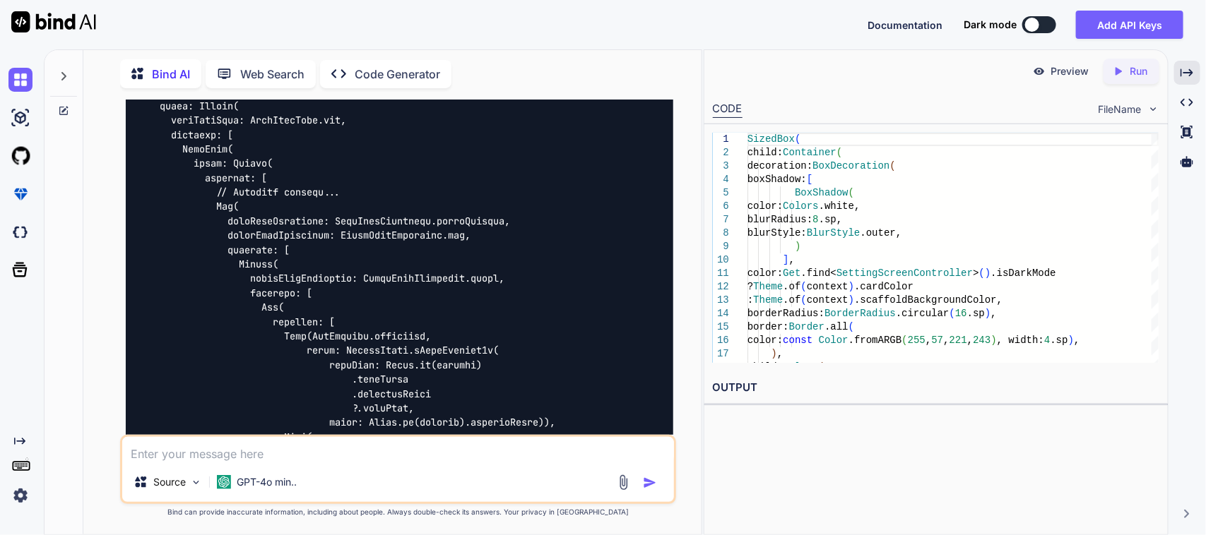
scroll to position [12601, 0]
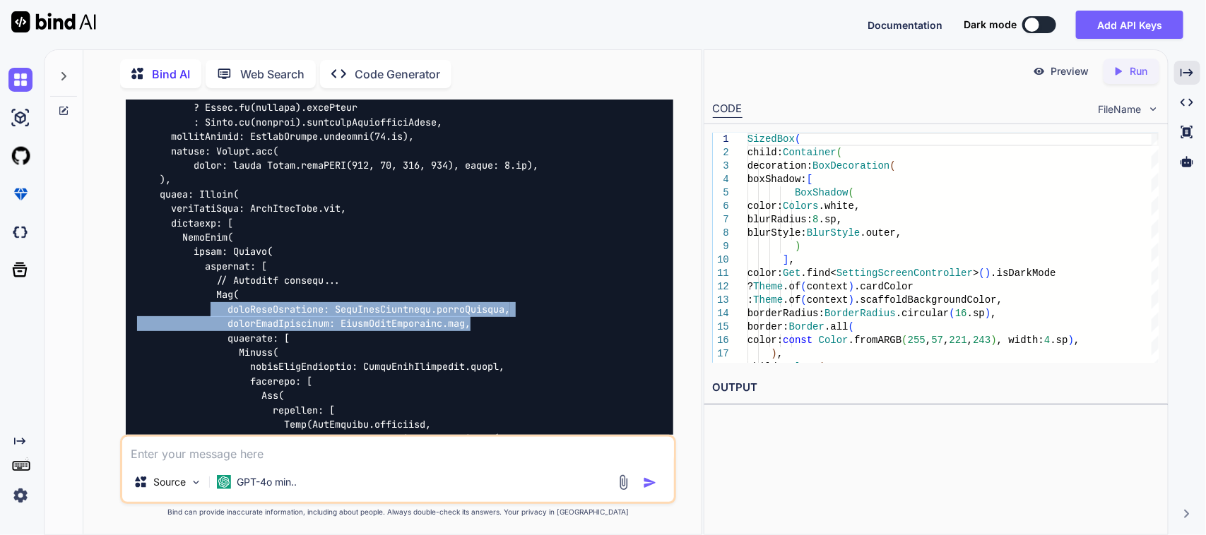
drag, startPoint x: 480, startPoint y: 319, endPoint x: 214, endPoint y: 309, distance: 266.4
copy code "mainAxisAlignment: MainAxisAlignment.spaceBetween, crossAxisAlignment: CrossAxi…"
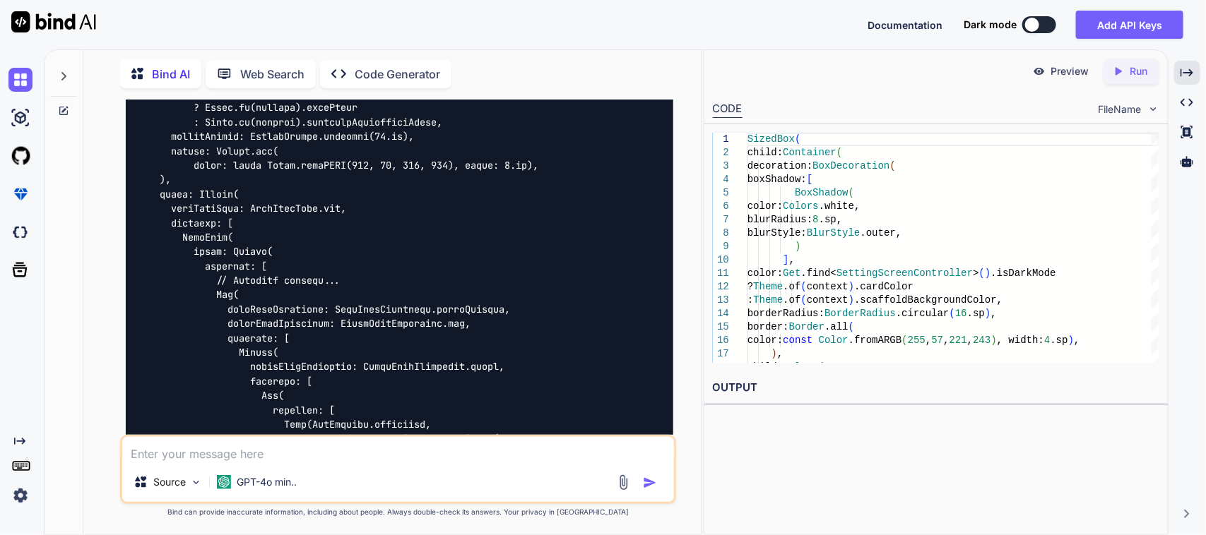
drag, startPoint x: 551, startPoint y: 362, endPoint x: 485, endPoint y: 362, distance: 65.7
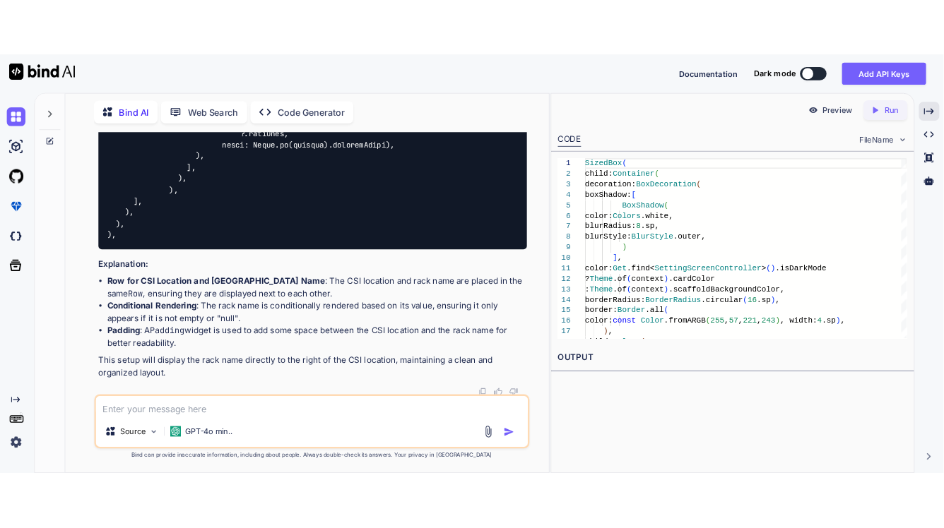
scroll to position [14919, 0]
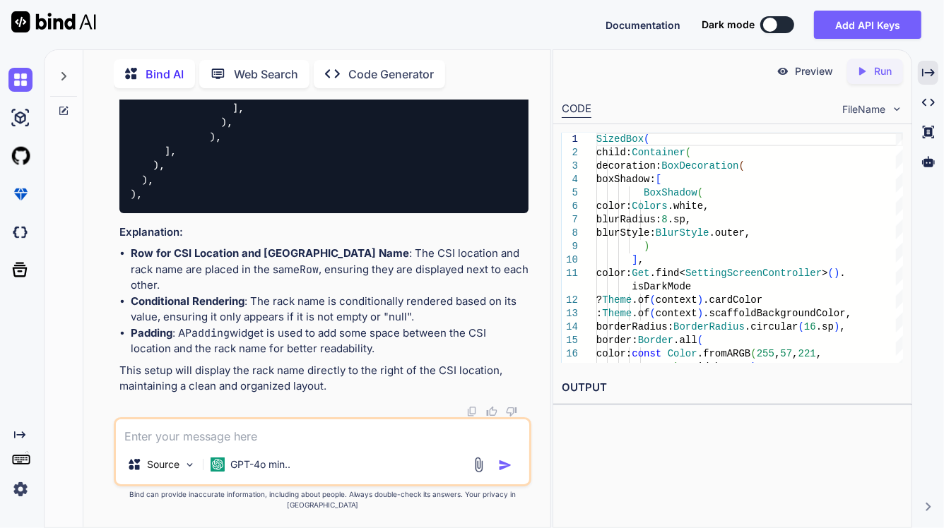
click at [218, 445] on textarea at bounding box center [322, 432] width 413 height 25
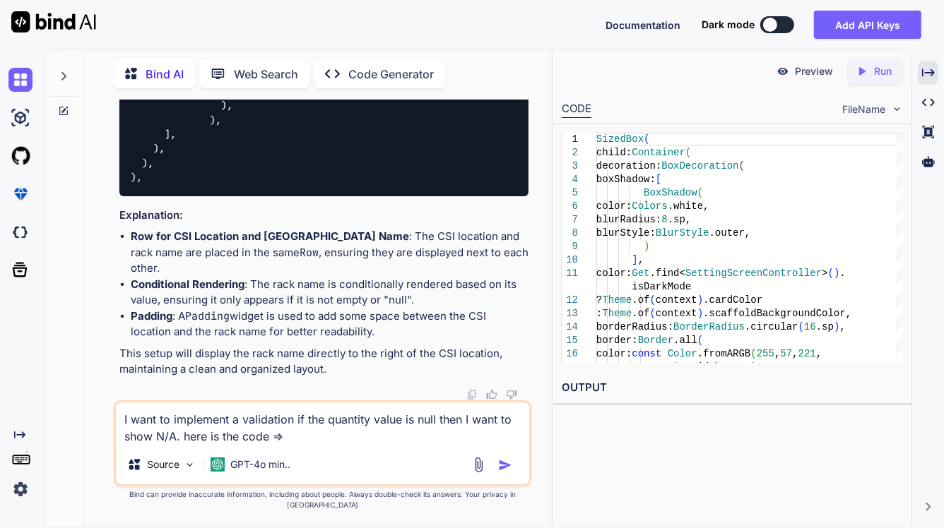
paste textarea "Text( controller.qauatity.toString(), style: GoogleFonts.mPlusRounded1c( fontSi…"
type textarea "I want to implement a validation if the quantity value is null then I want to s…"
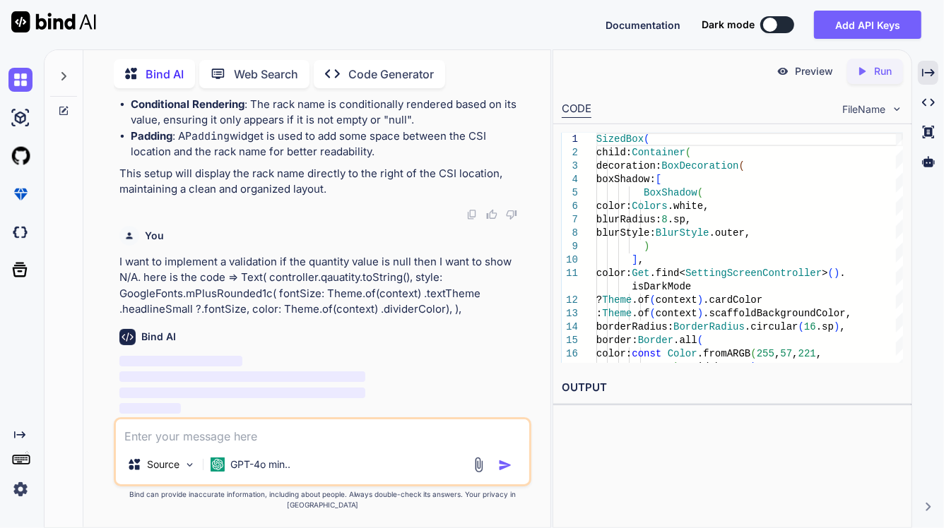
scroll to position [15136, 0]
click at [929, 79] on div "Created with Pixso." at bounding box center [927, 73] width 20 height 24
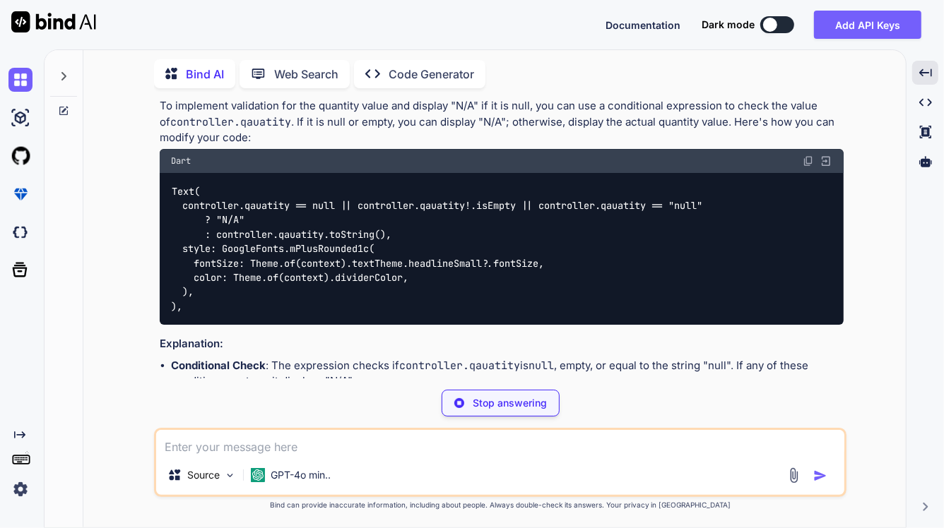
scroll to position [15420, 0]
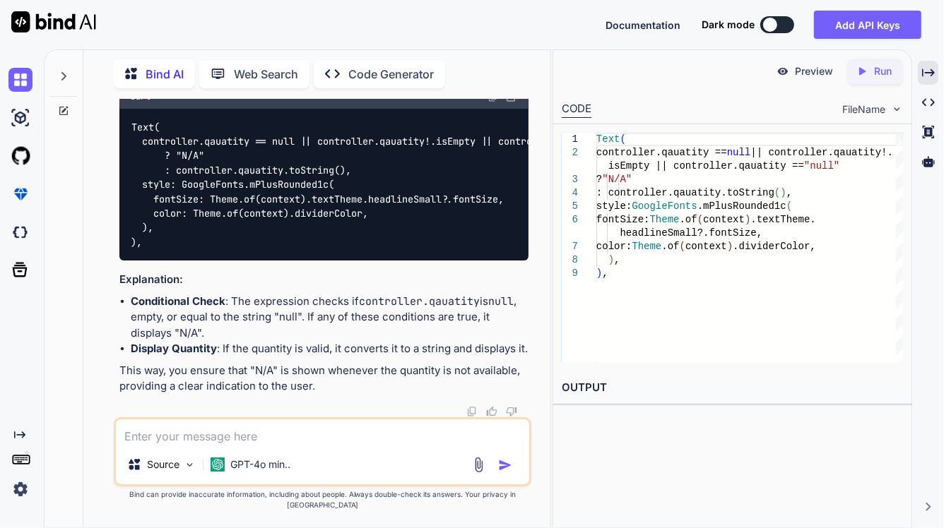
click at [492, 102] on img at bounding box center [492, 96] width 11 height 11
click at [279, 442] on textarea at bounding box center [322, 432] width 413 height 25
type textarea "I want to show available quantity in a container with yellow color"
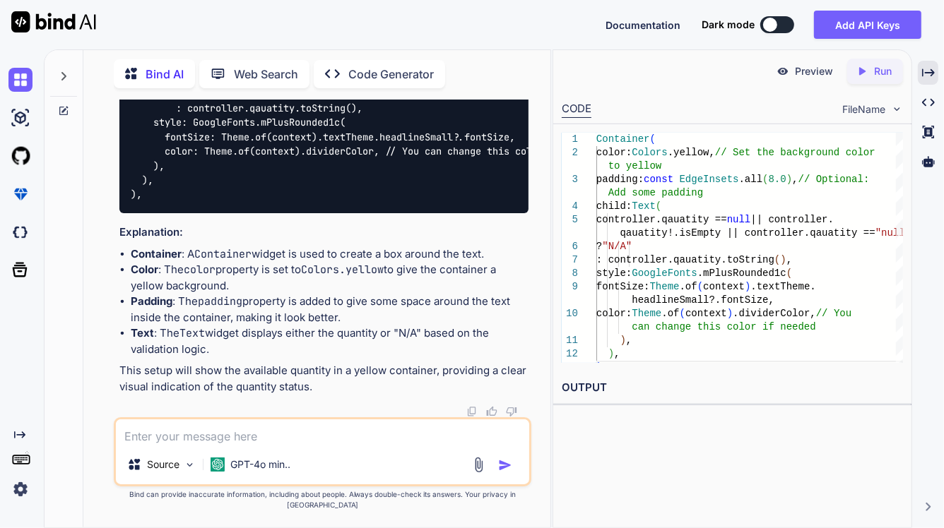
scroll to position [15896, 0]
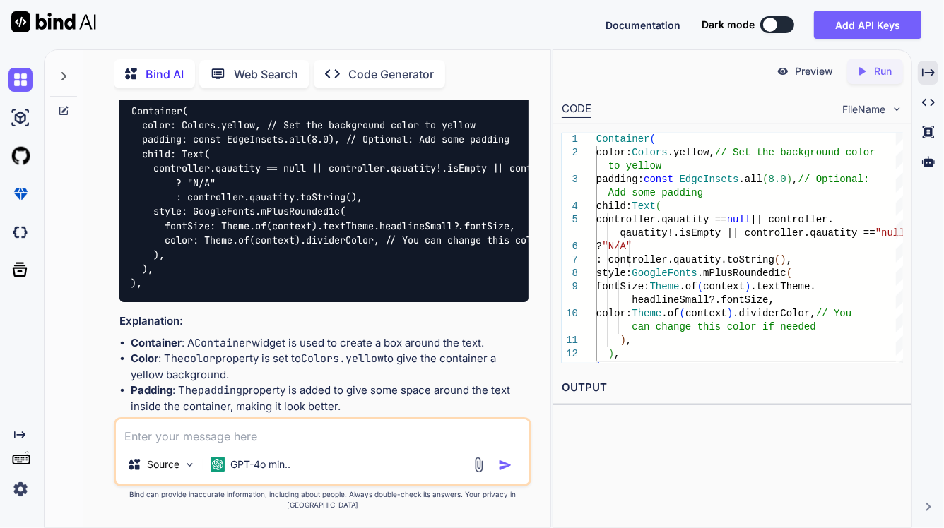
click at [482, 93] on div "Dart" at bounding box center [323, 81] width 409 height 24
click at [489, 86] on img at bounding box center [492, 80] width 11 height 11
click at [496, 86] on img at bounding box center [492, 80] width 11 height 11
